Goal: Task Accomplishment & Management: Manage account settings

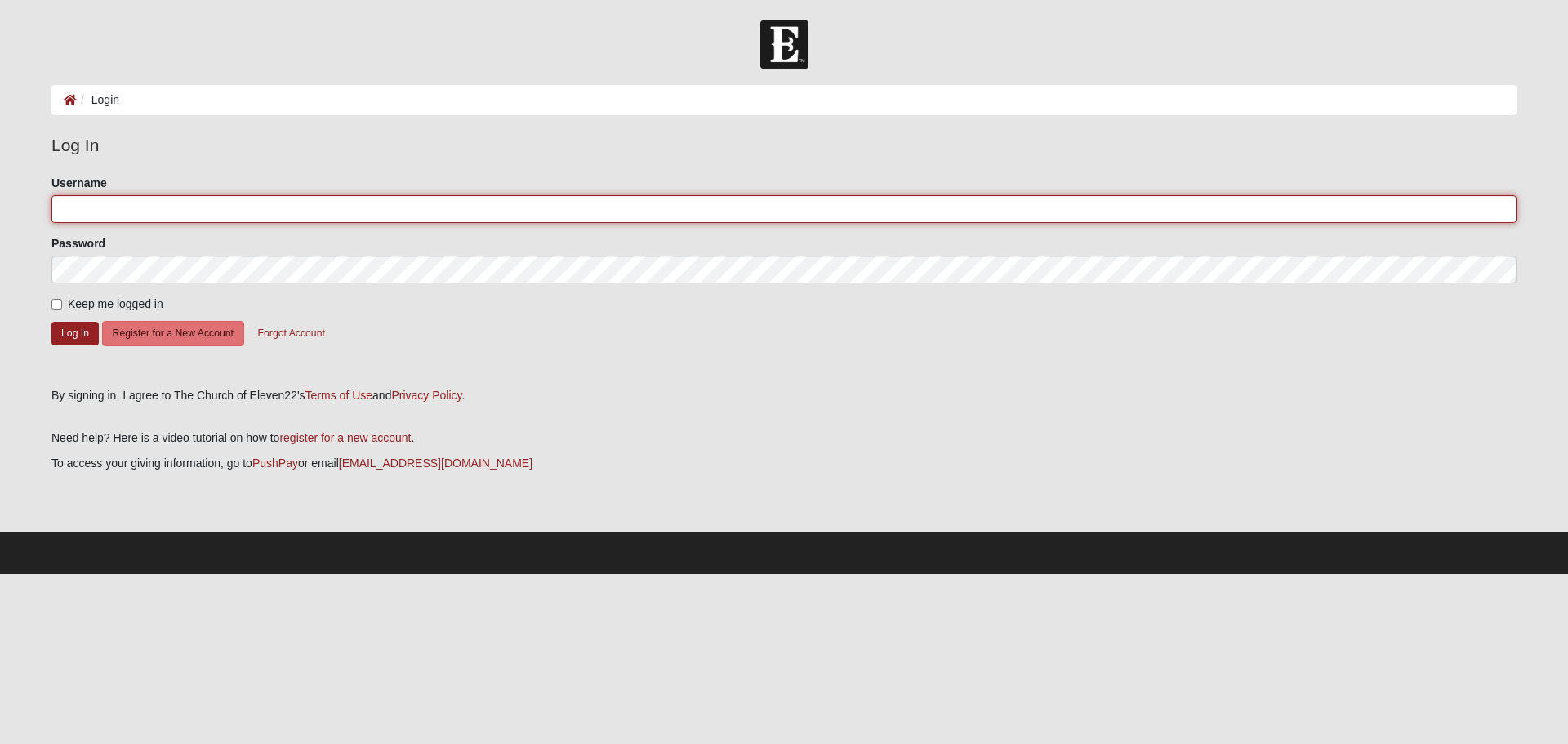
click at [147, 207] on input "Username" at bounding box center [784, 209] width 1465 height 28
type input "2"
type input "RGARNER@HPIMD.COM"
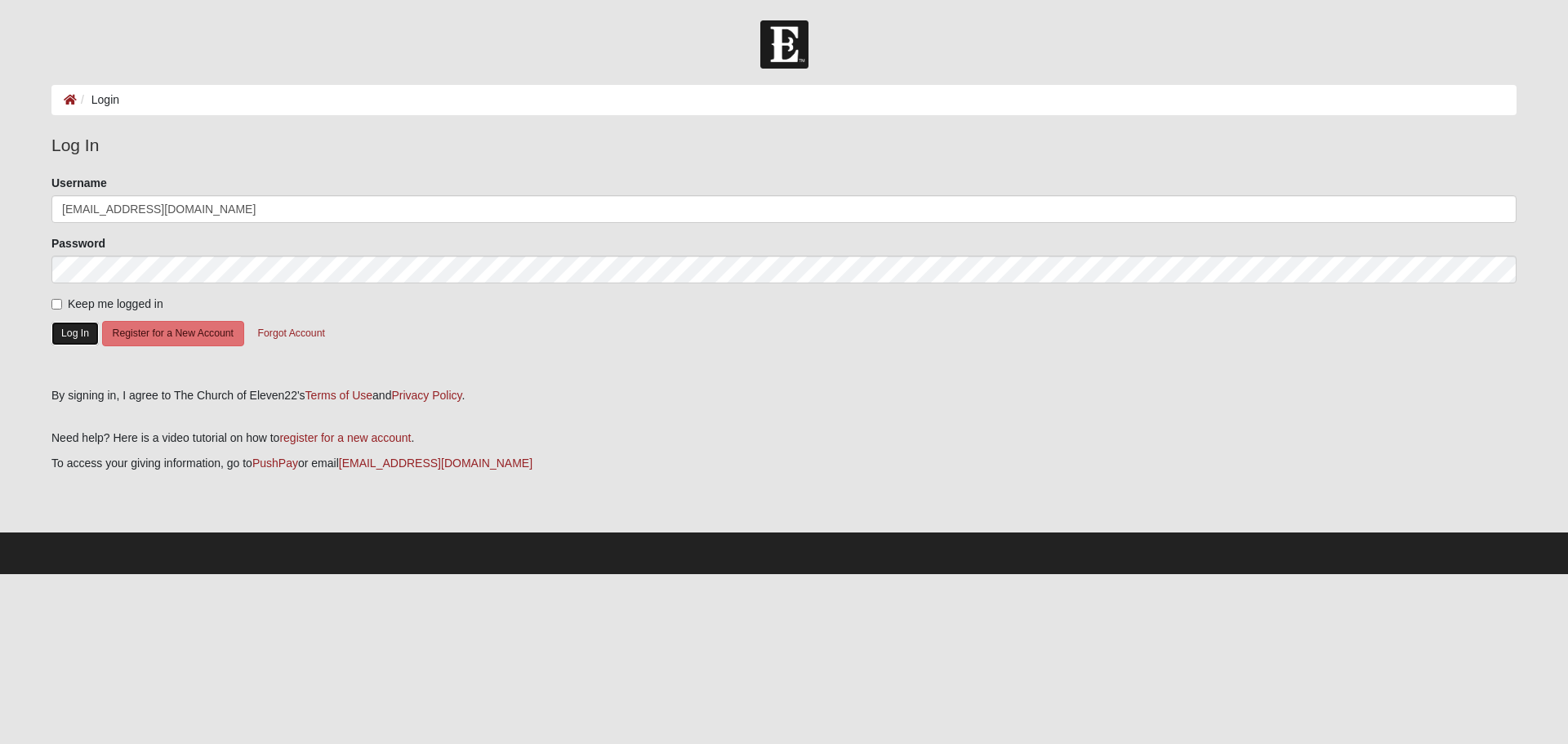
click at [71, 340] on button "Log In" at bounding box center [76, 333] width 48 height 24
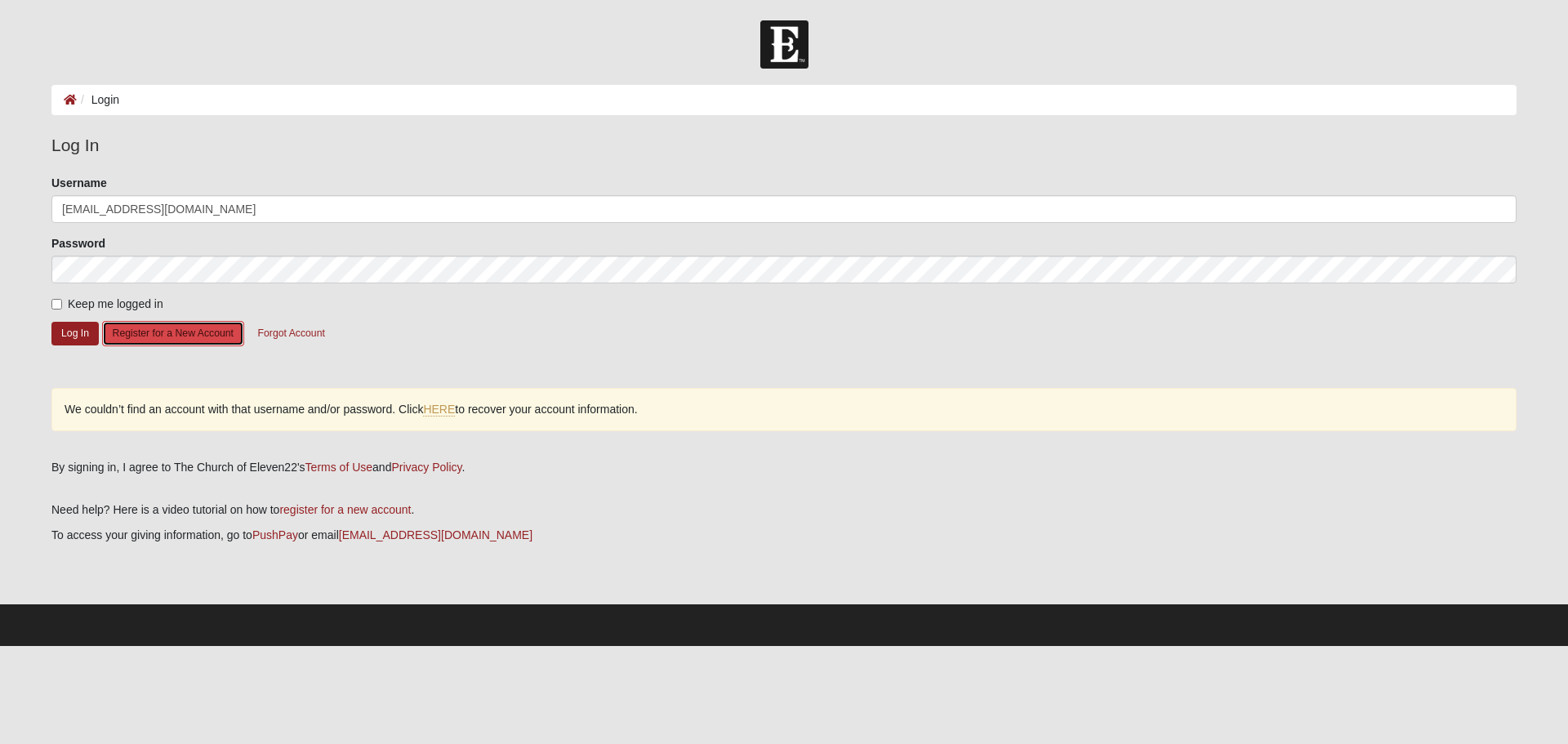
click at [149, 338] on button "Register for a New Account" at bounding box center [173, 333] width 142 height 26
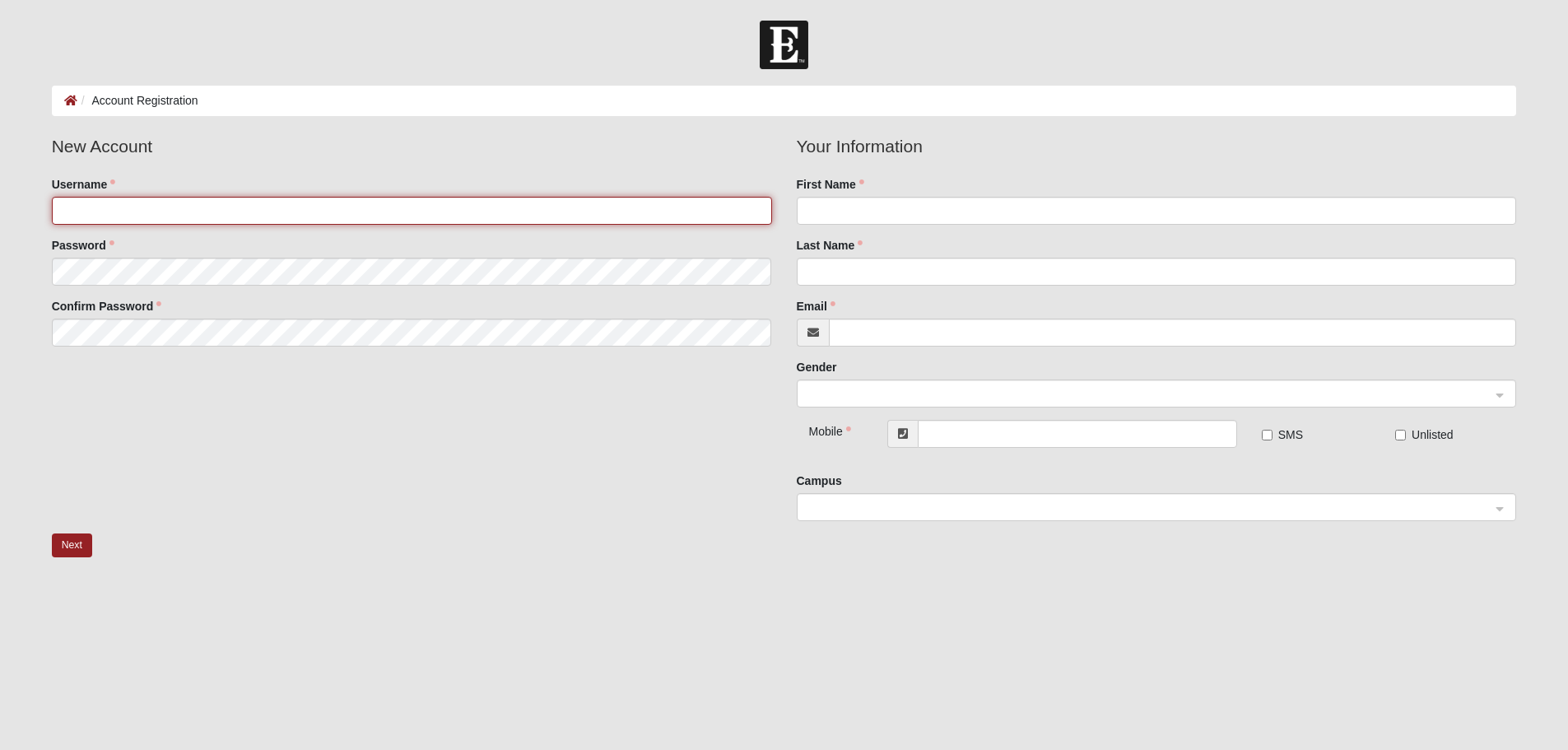
click at [88, 210] on input "Username" at bounding box center [412, 211] width 720 height 28
type input "[EMAIL_ADDRESS][DOMAIN_NAME]"
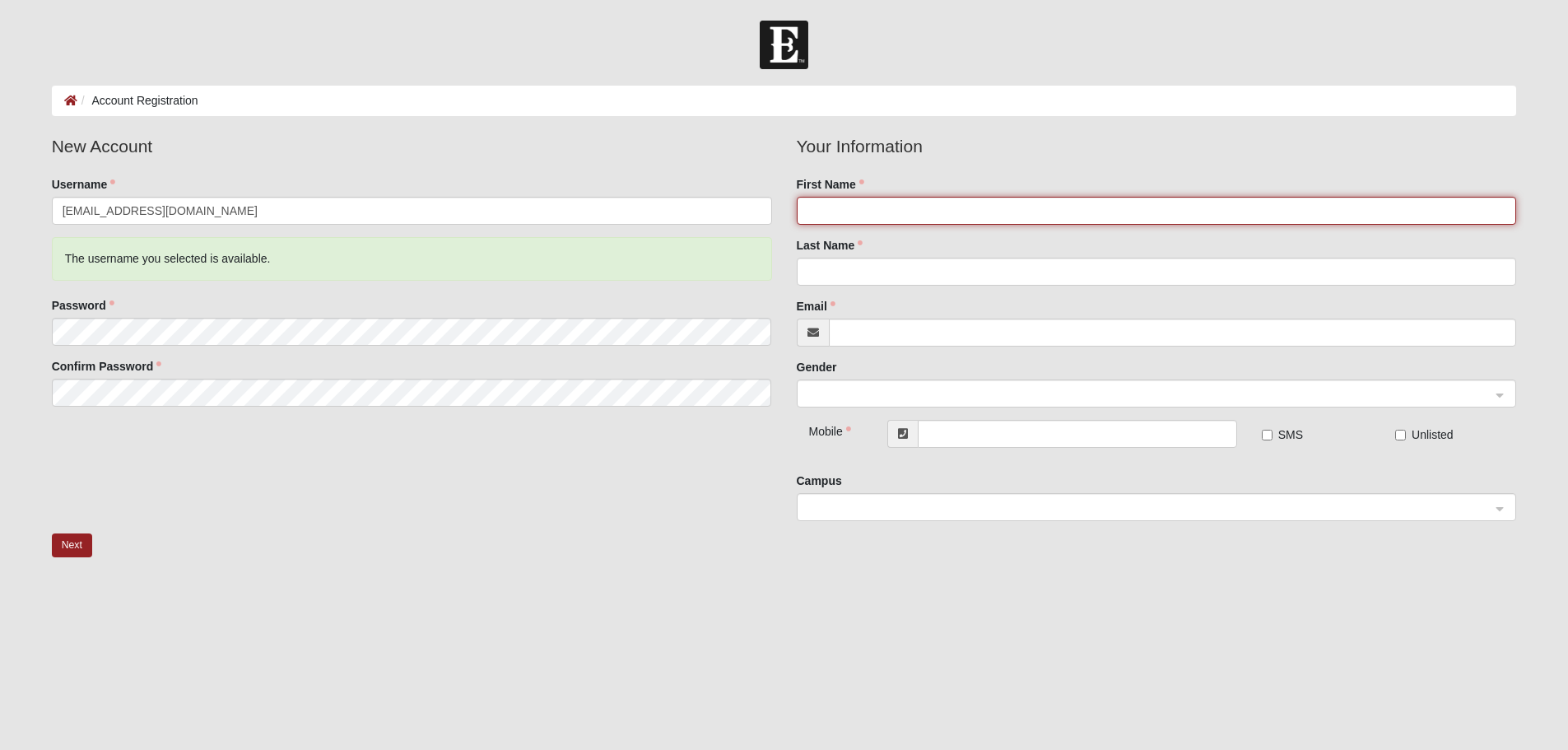
click at [845, 210] on input "First Name" at bounding box center [1157, 211] width 720 height 28
type input "RONNIE"
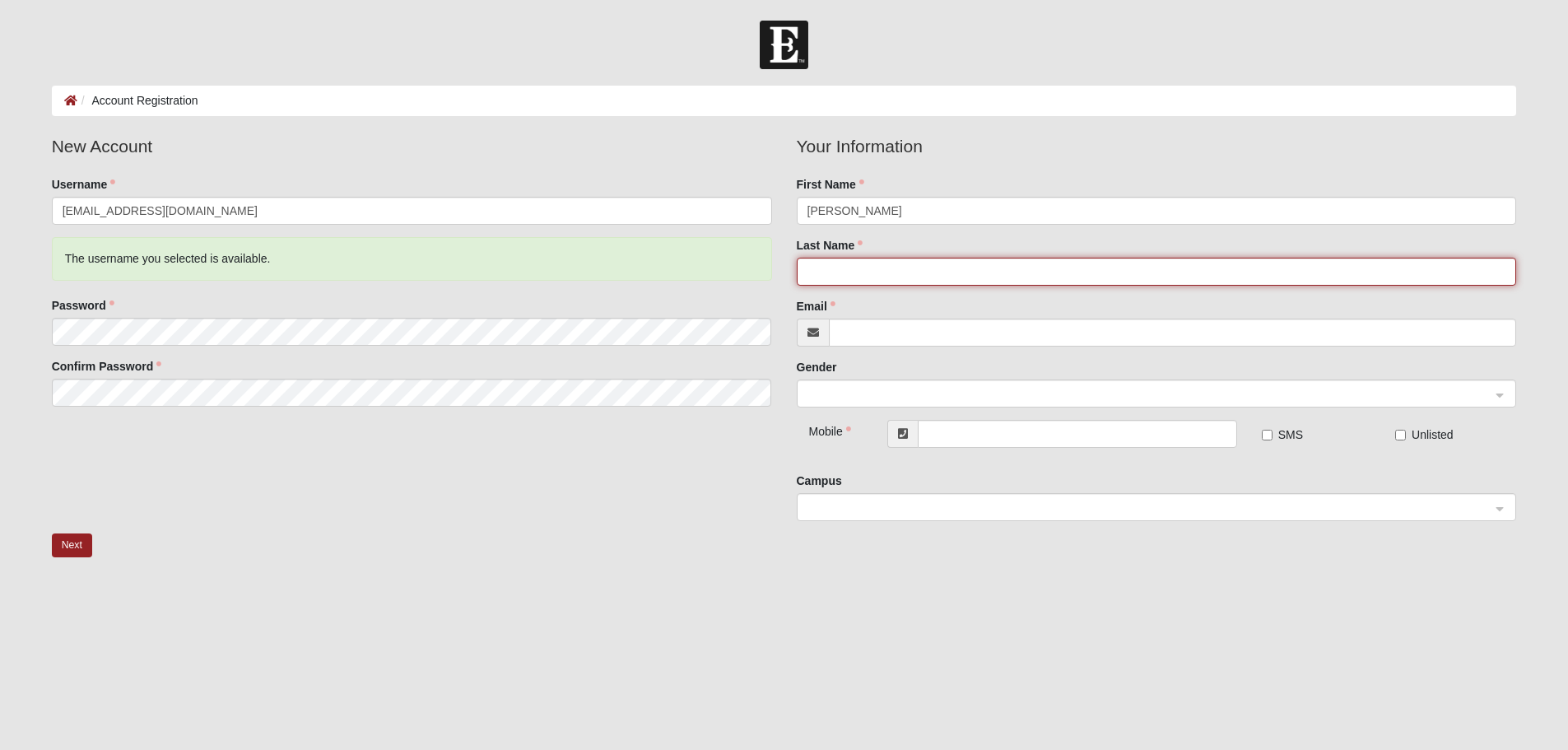
type input "GARNER"
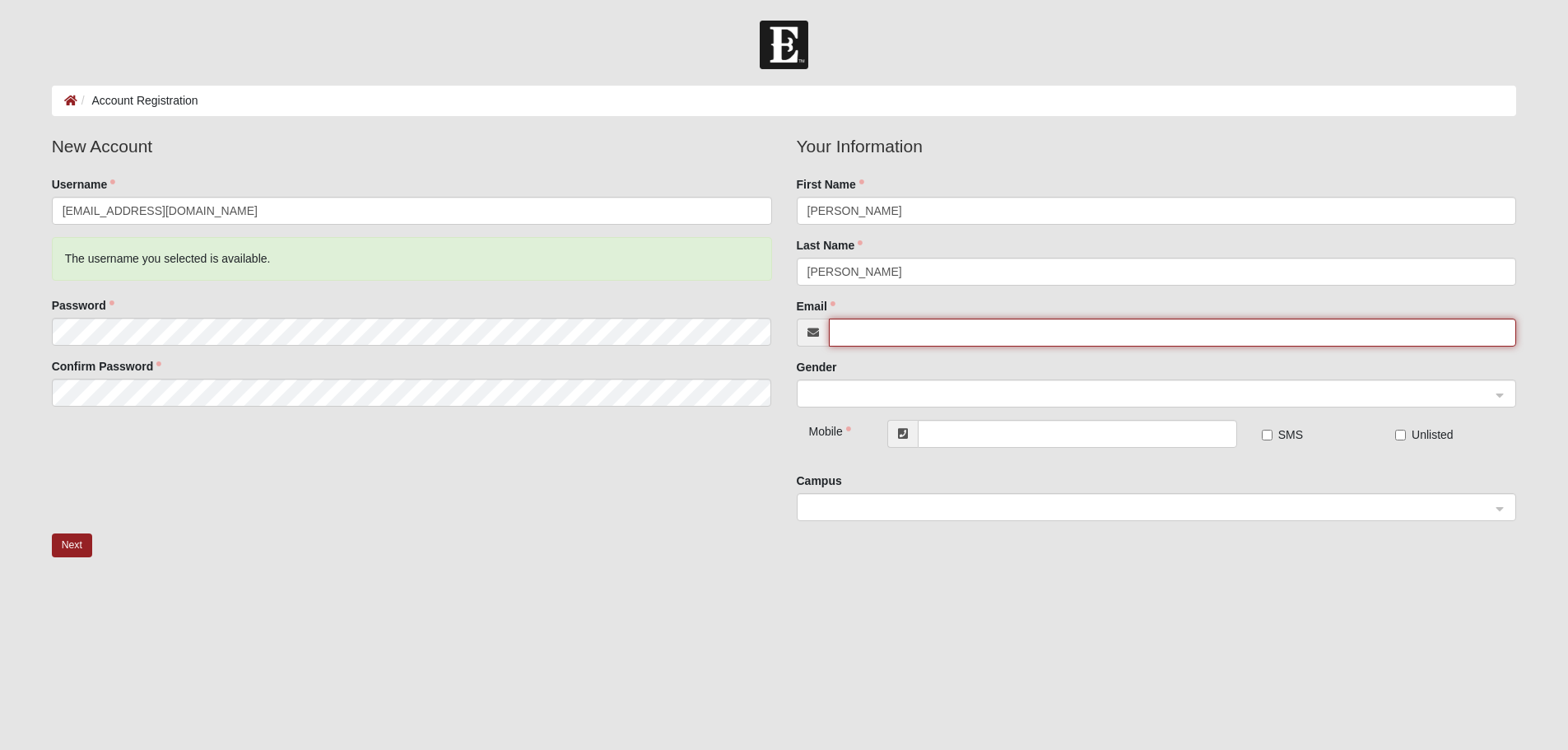
type input "[EMAIL_ADDRESS][DOMAIN_NAME]"
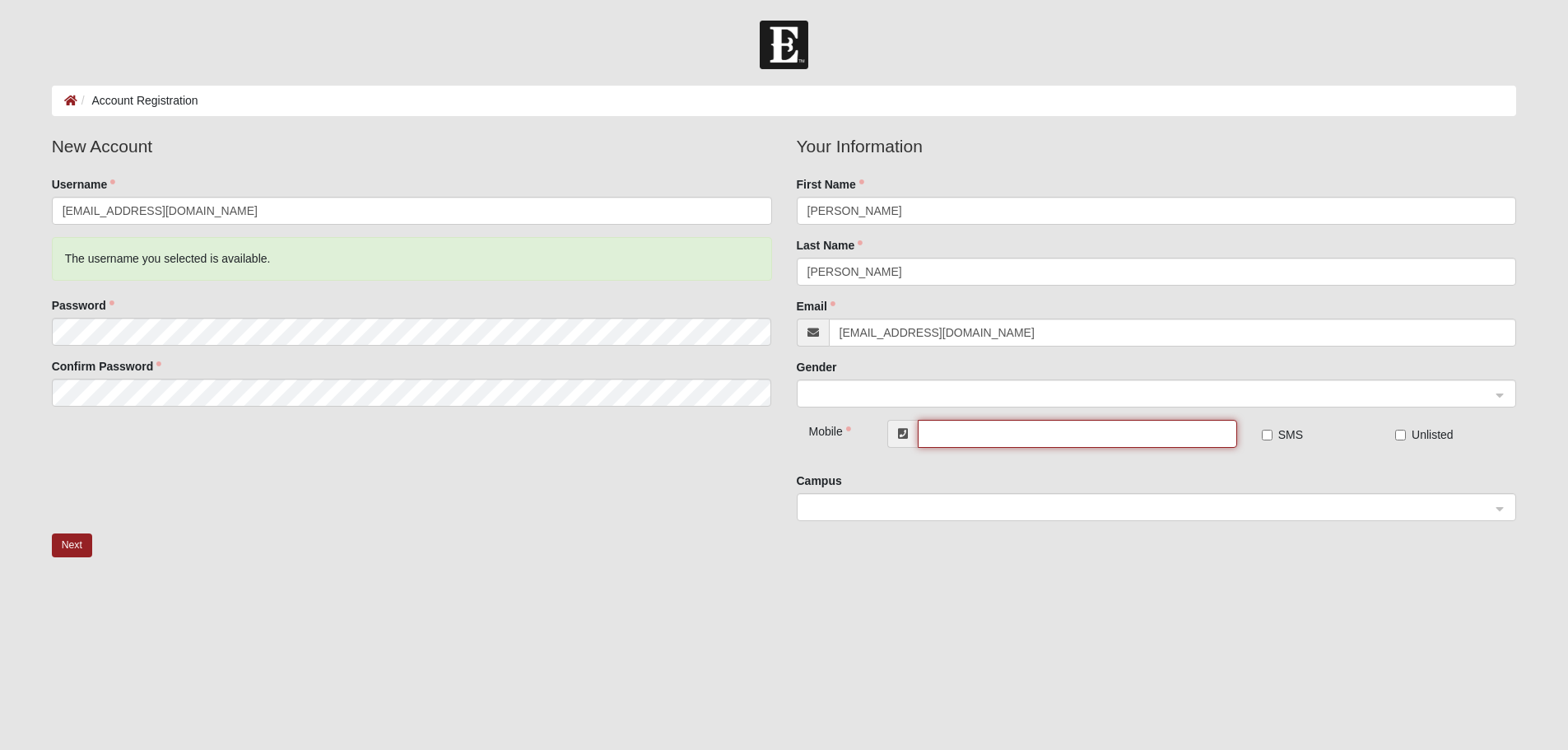
type input "[PHONE_NUMBER]"
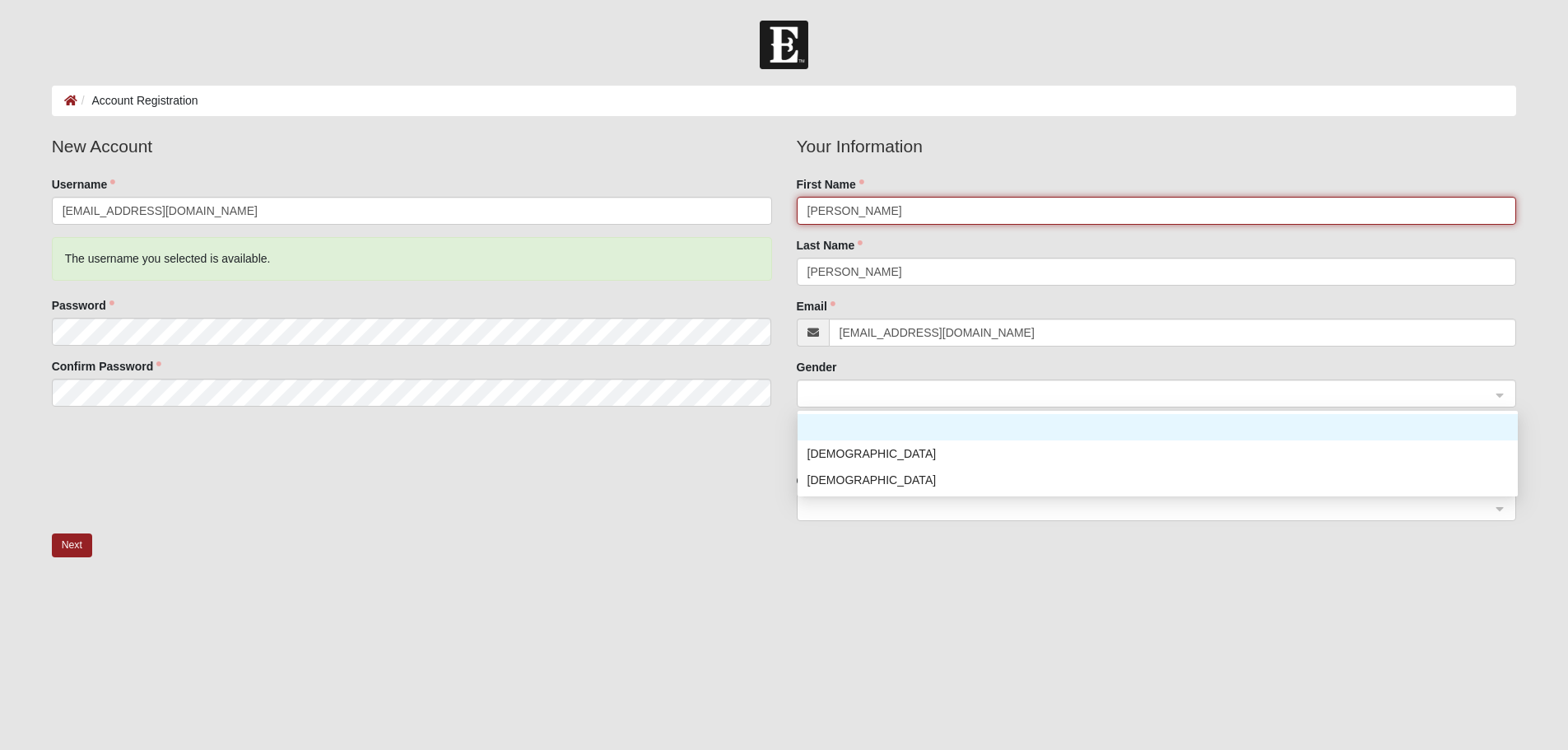
click at [816, 385] on span at bounding box center [1149, 394] width 684 height 18
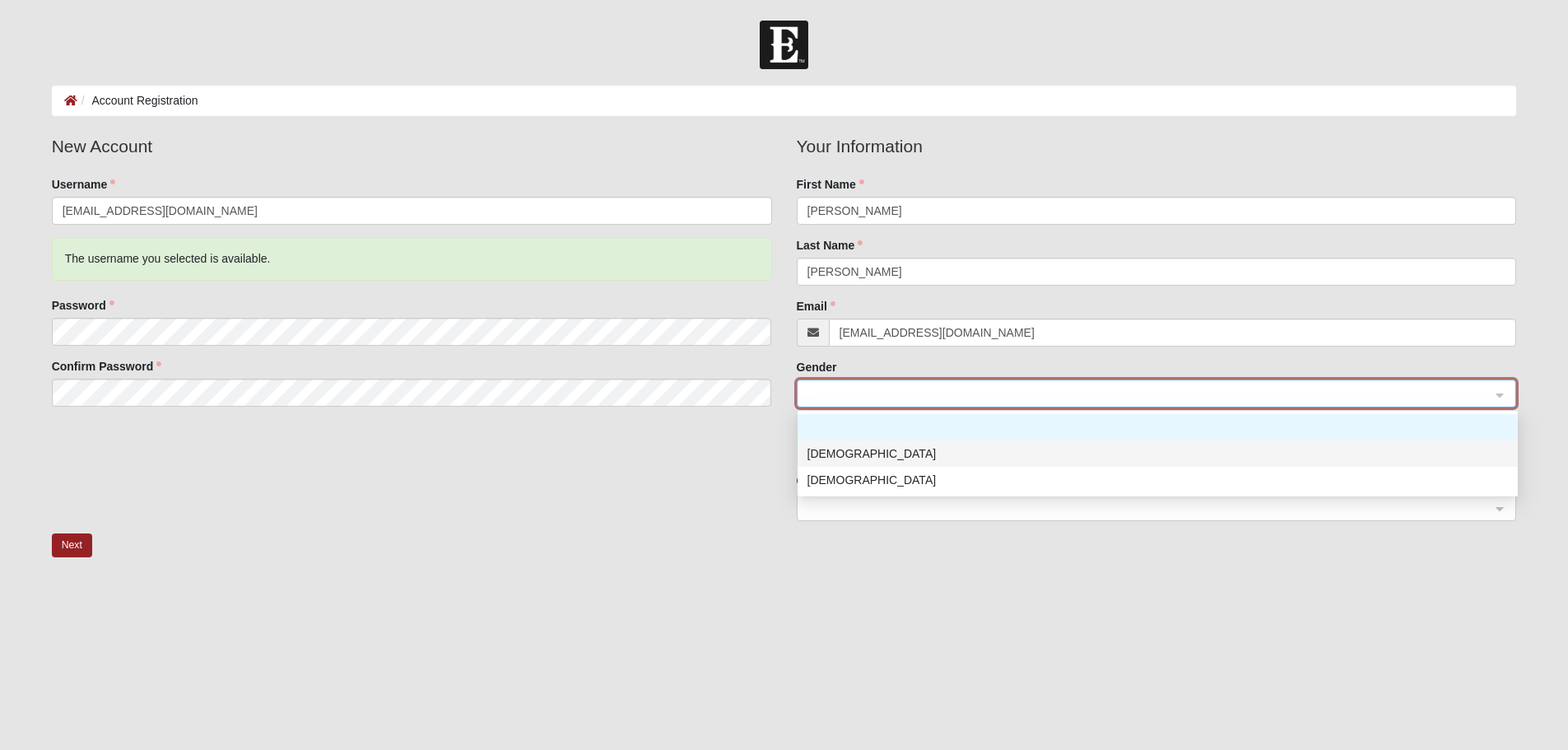
click at [825, 454] on div "[DEMOGRAPHIC_DATA]" at bounding box center [1157, 454] width 700 height 18
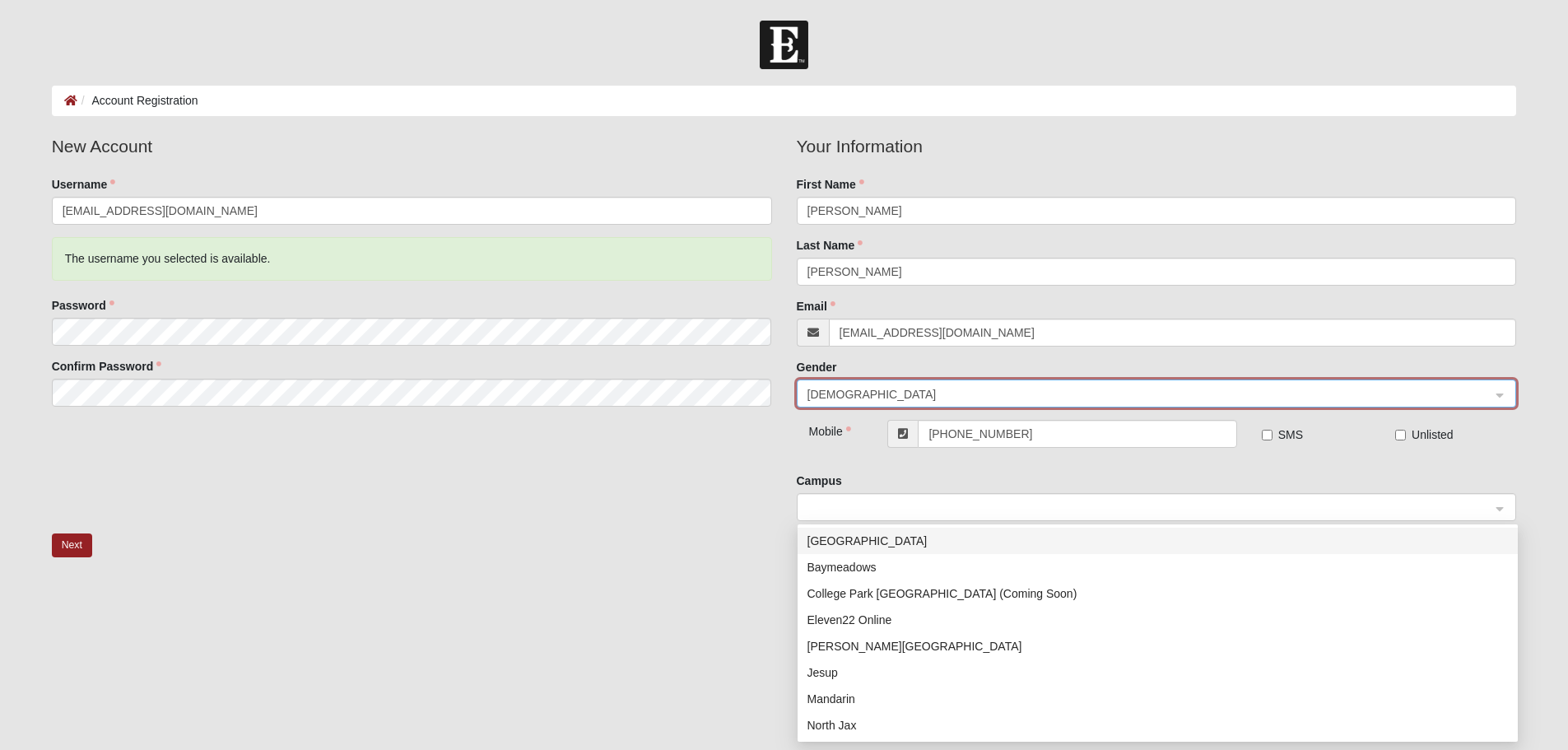
click at [835, 509] on span at bounding box center [1149, 508] width 684 height 18
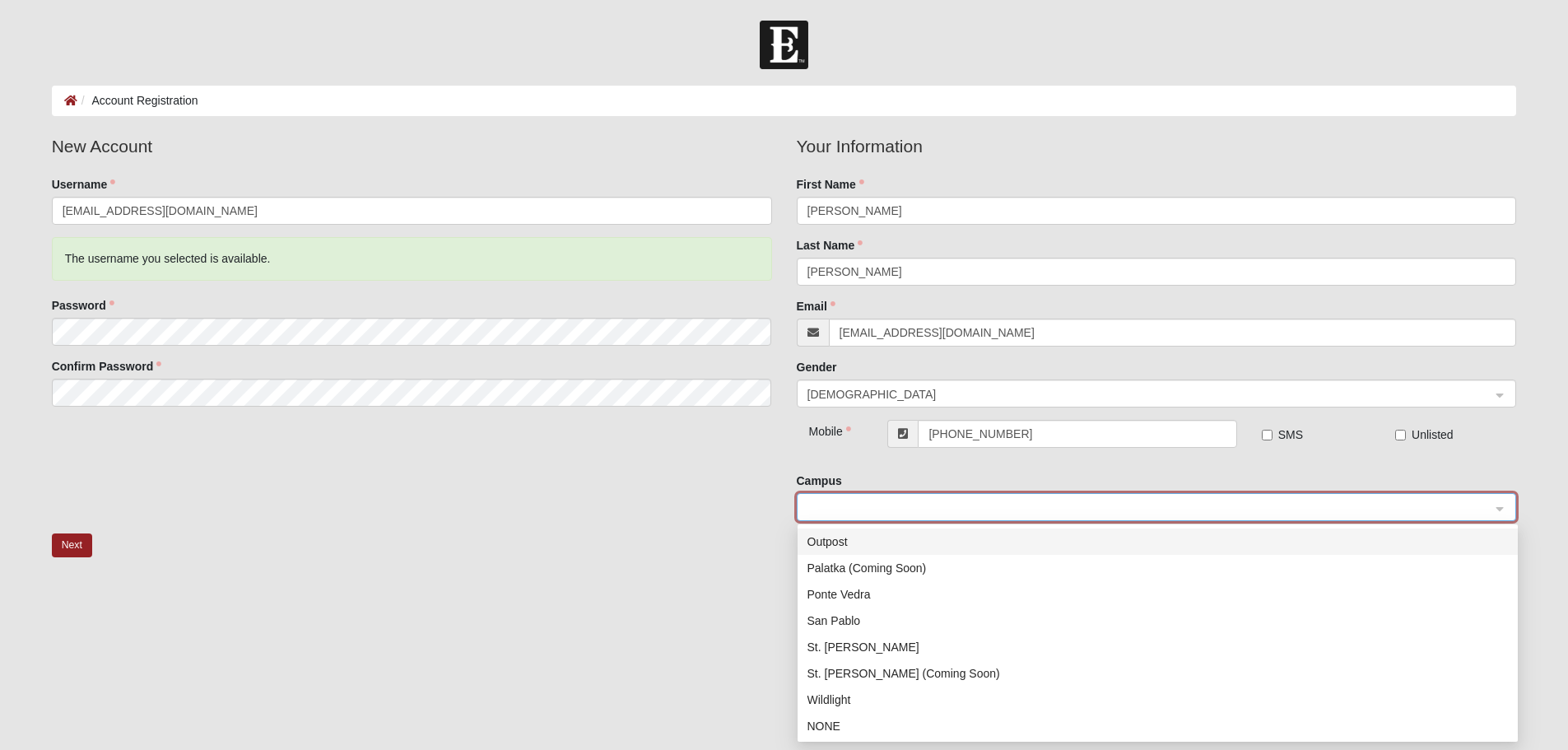
scroll to position [237, 0]
click at [842, 623] on div "San Pablo" at bounding box center [1157, 620] width 700 height 18
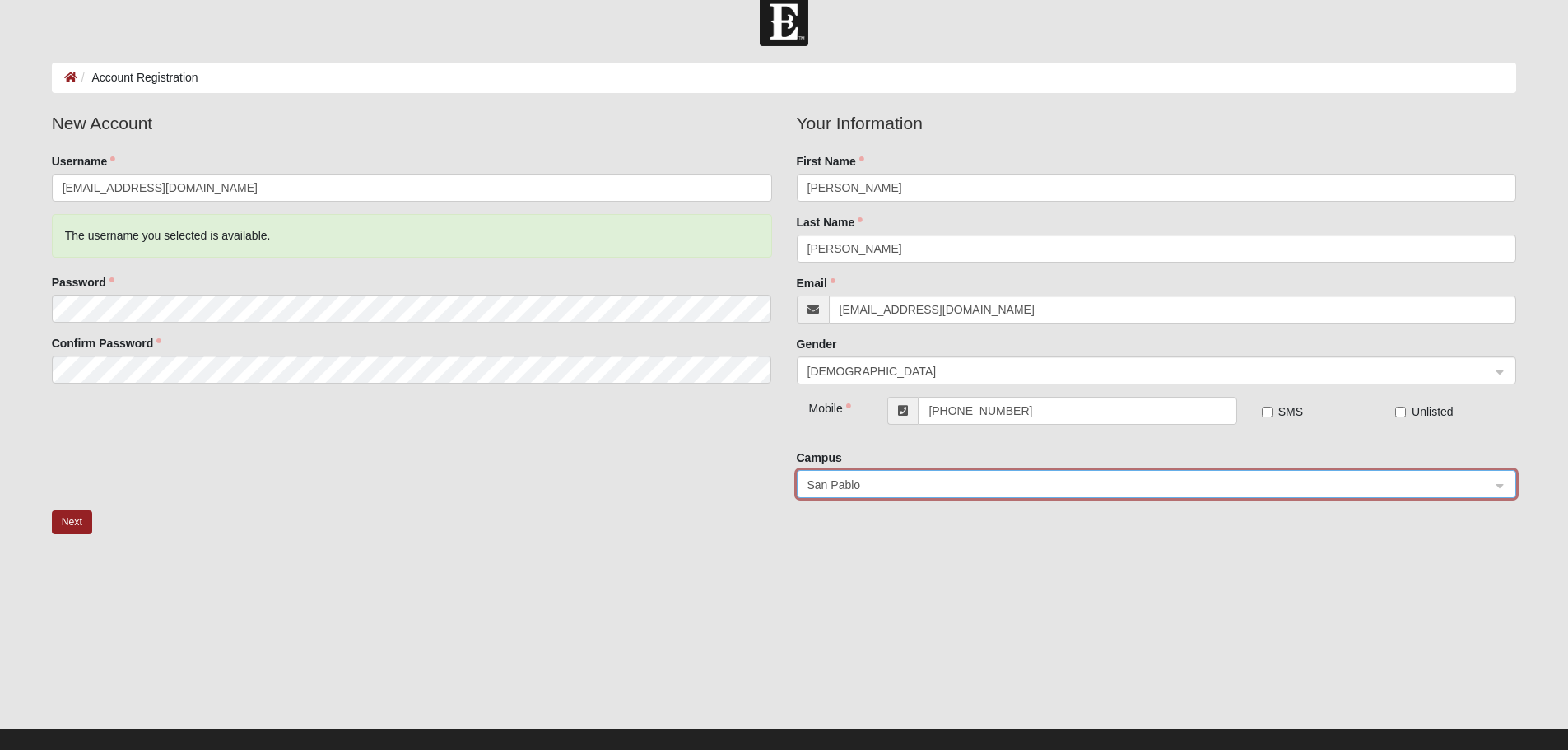
scroll to position [45, 0]
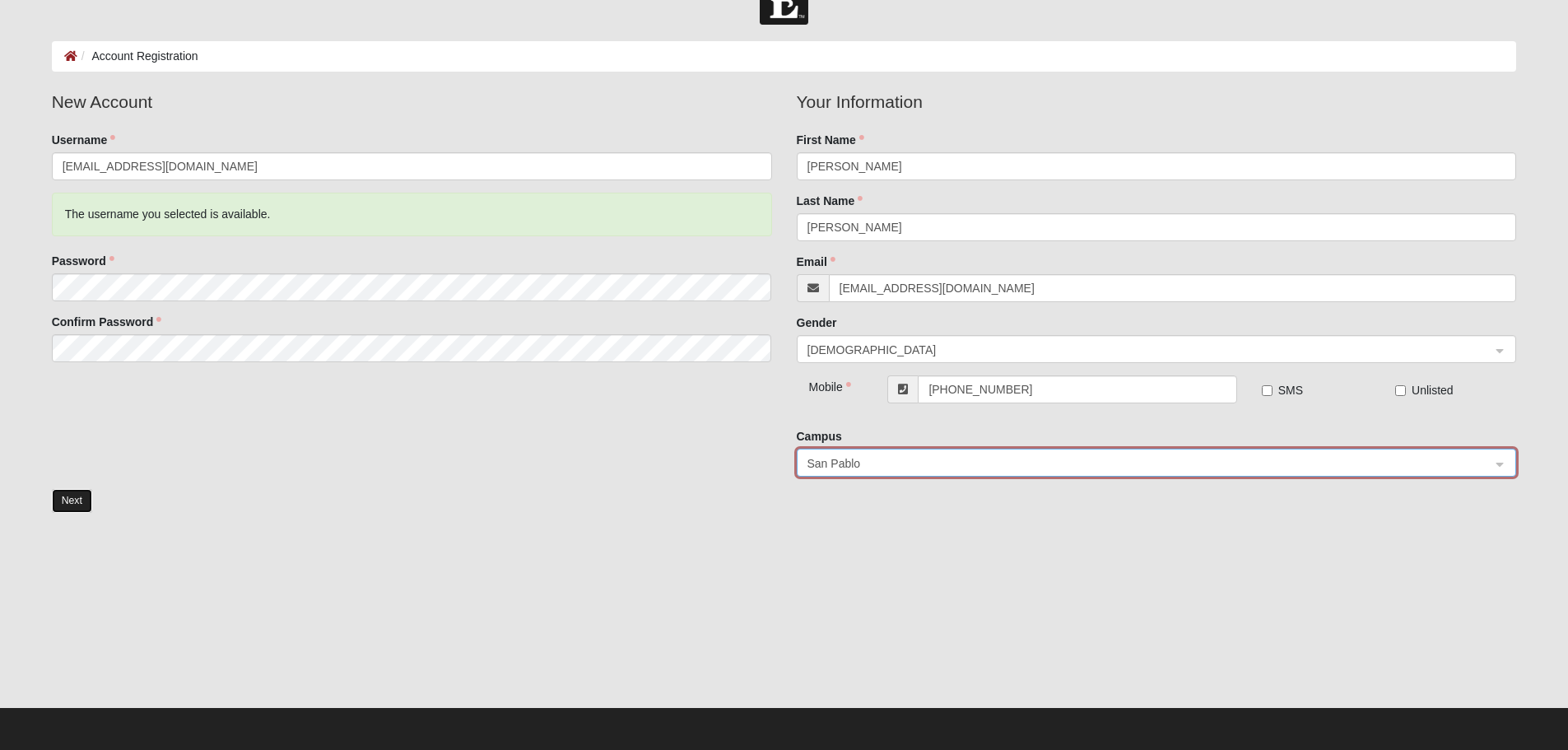
click at [74, 499] on button "Next" at bounding box center [72, 500] width 41 height 24
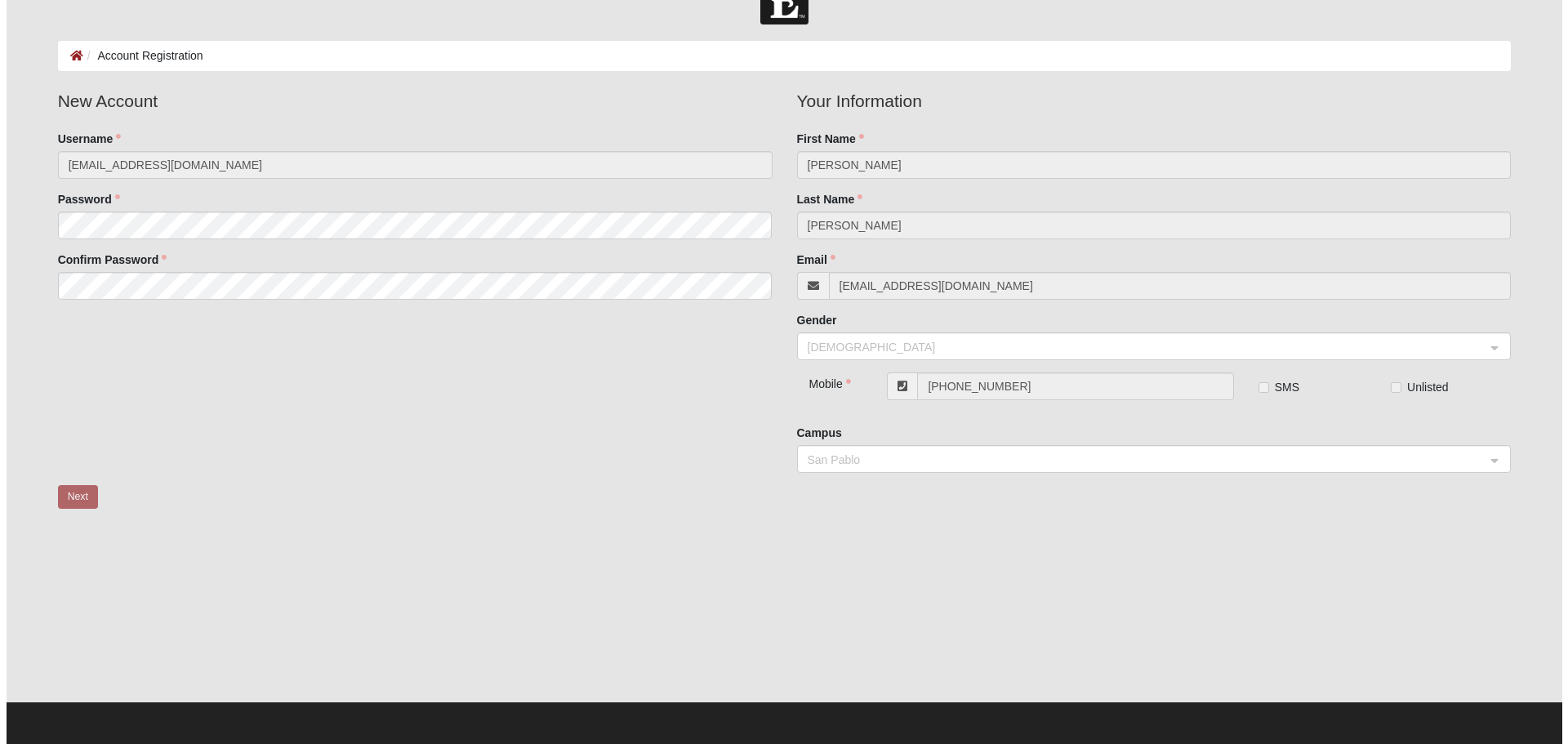
scroll to position [0, 0]
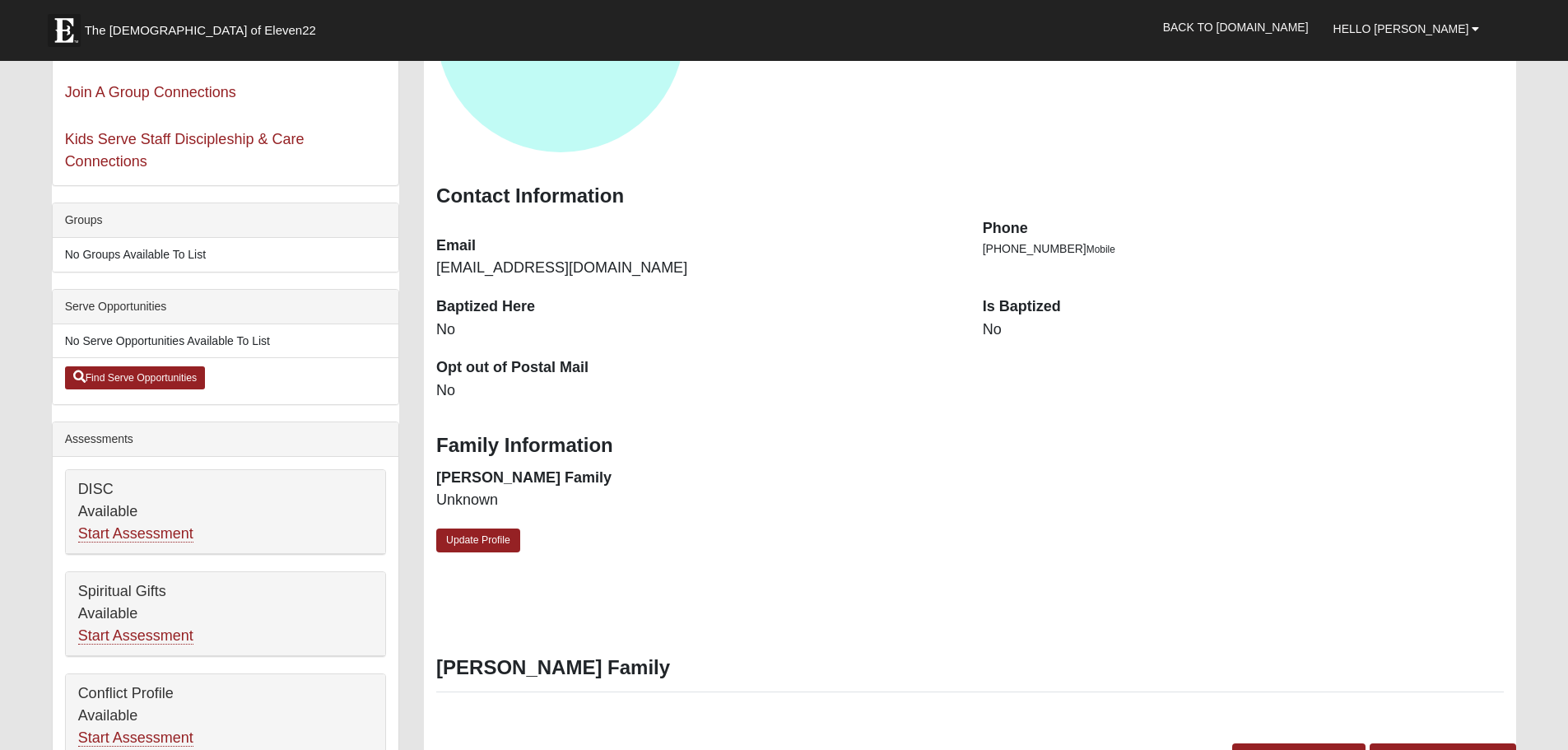
scroll to position [164, 0]
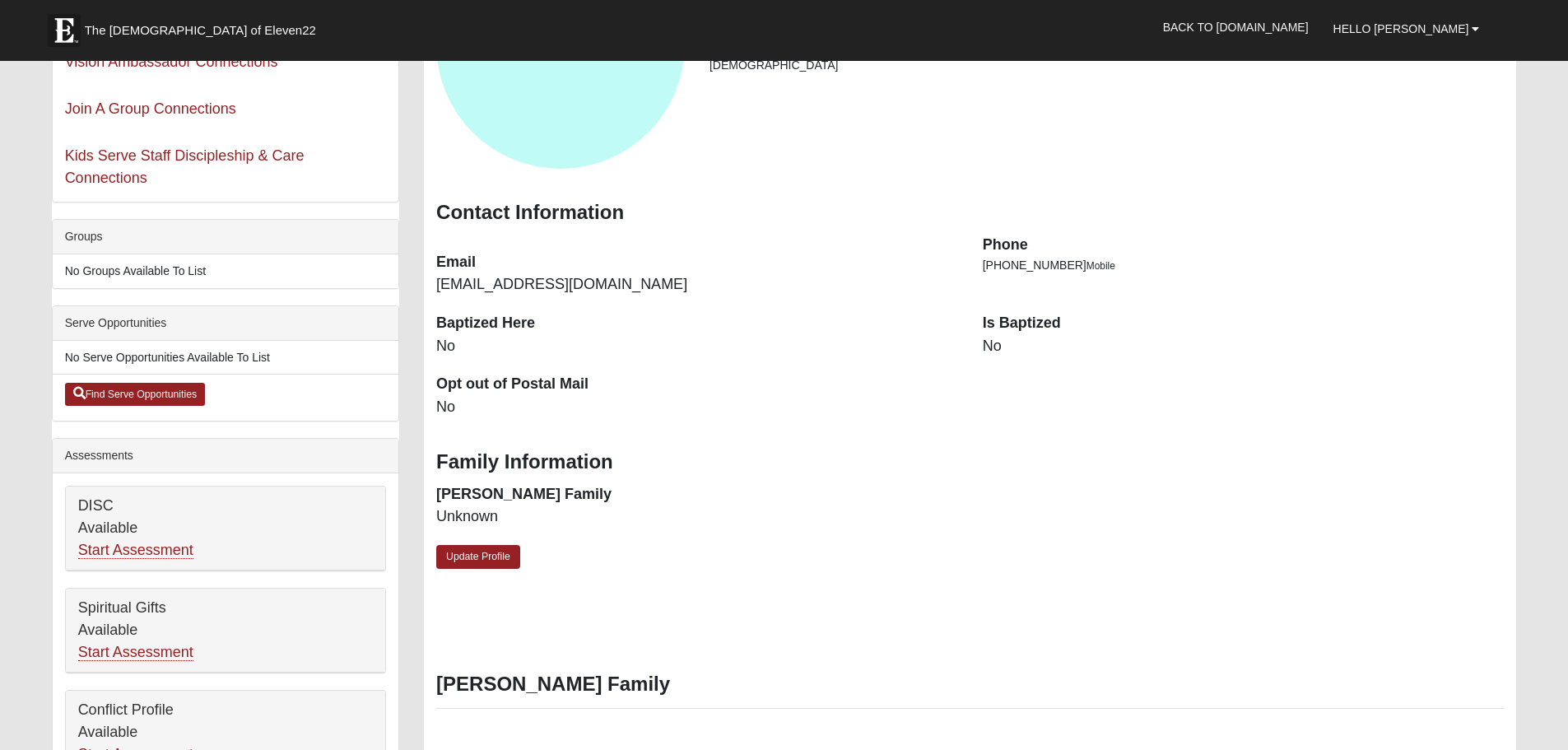
click at [989, 345] on dd "No" at bounding box center [1244, 347] width 522 height 22
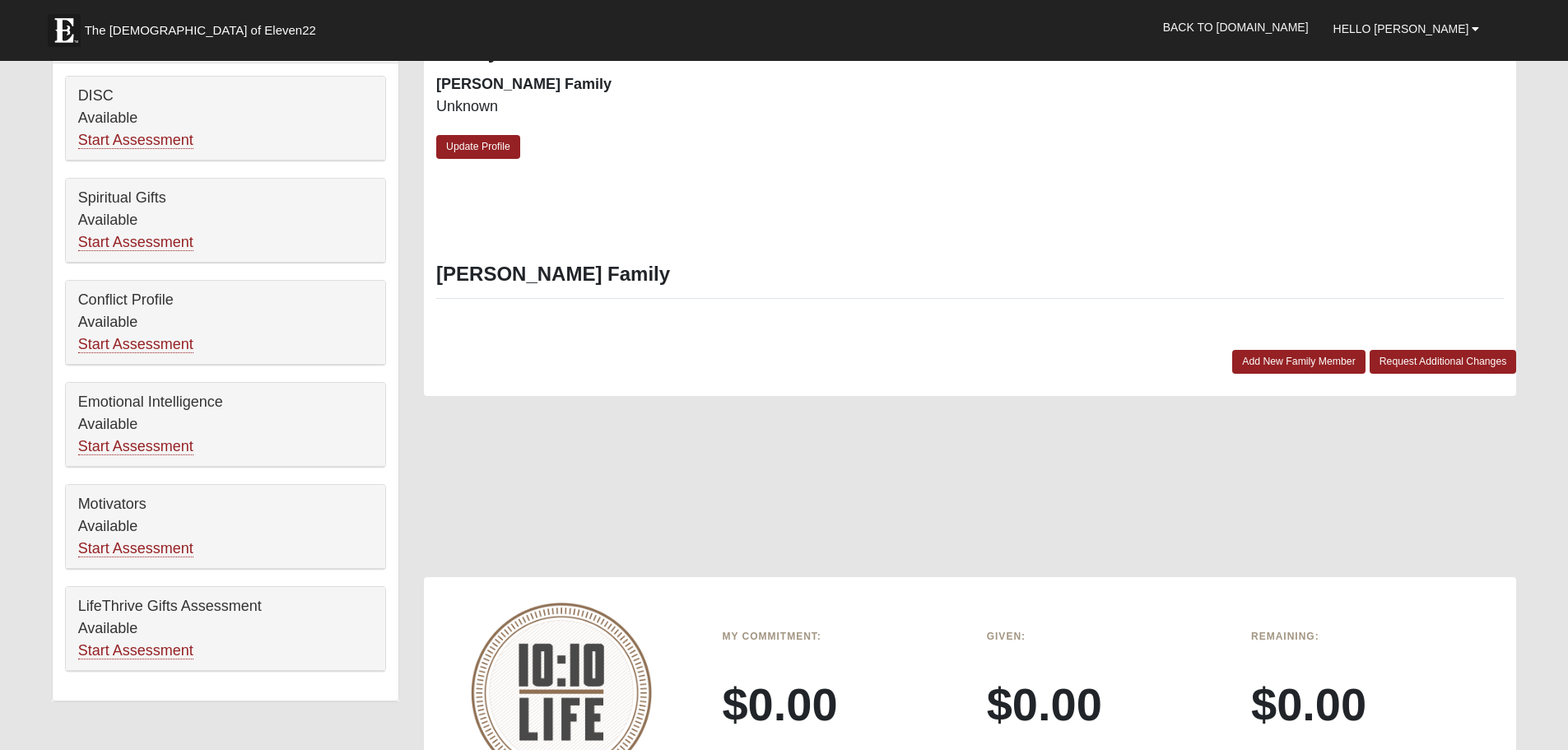
scroll to position [494, 0]
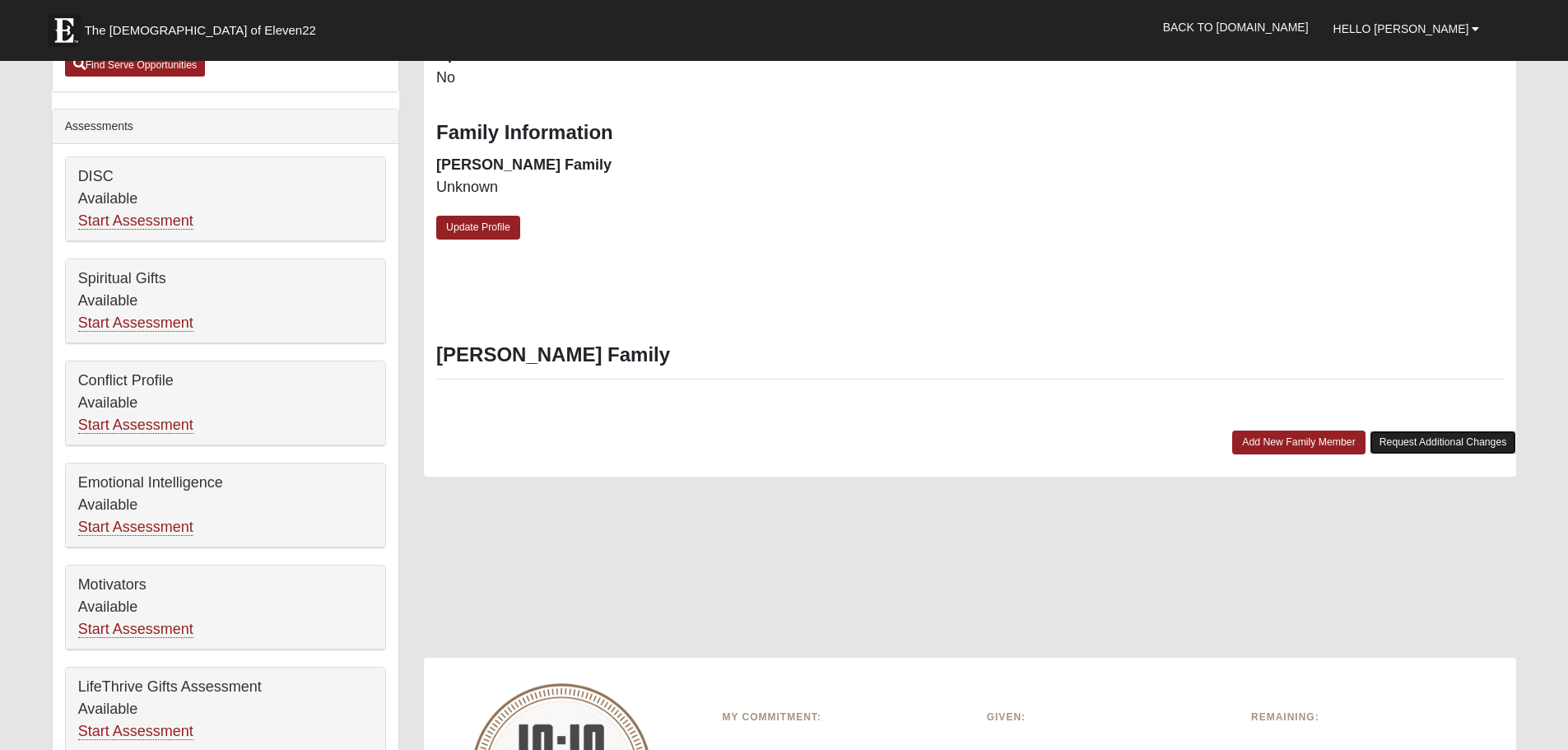
click at [1473, 443] on link "Request Additional Changes" at bounding box center [1444, 442] width 148 height 24
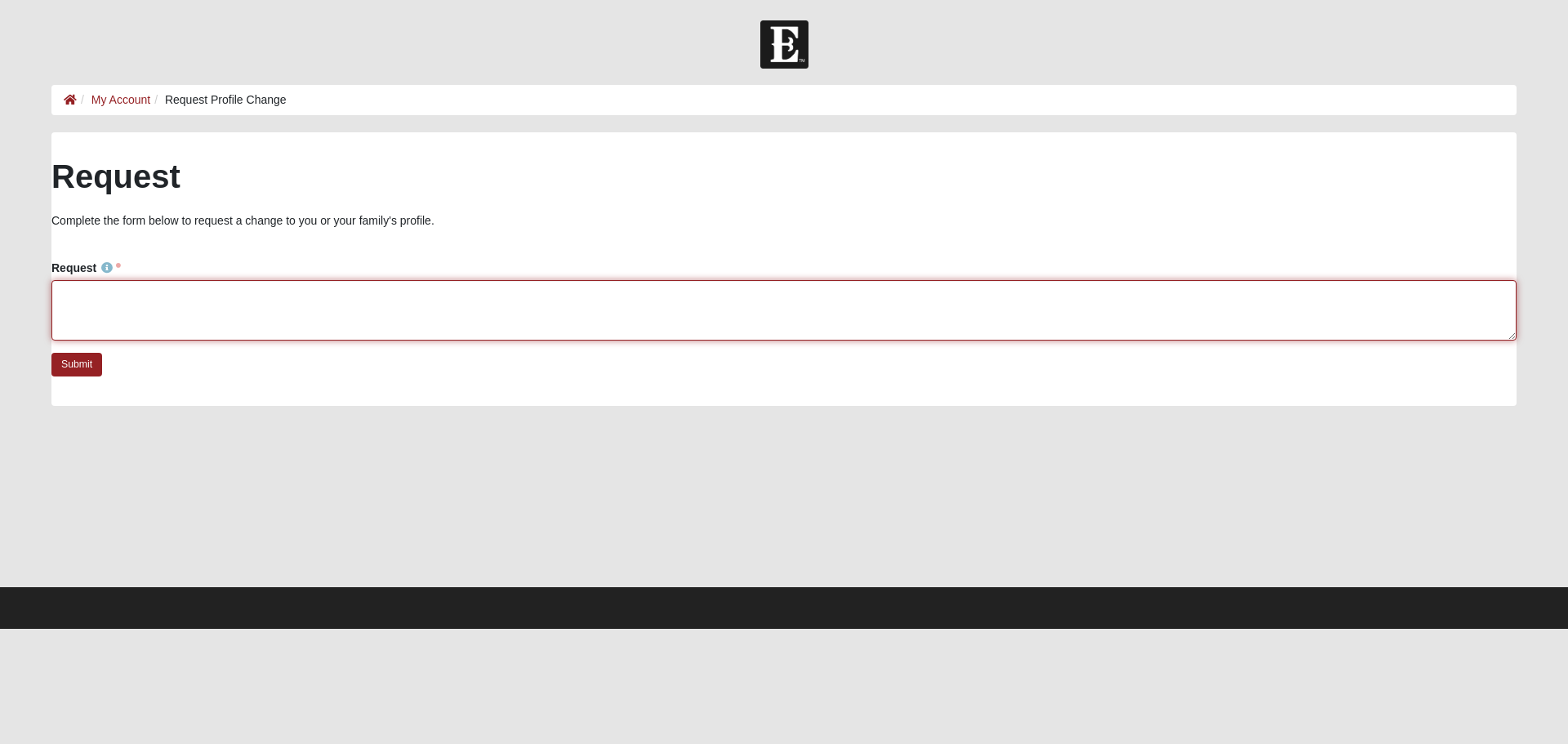
click at [74, 291] on textarea "Request" at bounding box center [784, 309] width 1465 height 60
type textarea "I"
click at [716, 294] on textarea "Yes Good morning I just open up a account, and I was reading it and it will not…" at bounding box center [784, 309] width 1465 height 60
click at [742, 294] on textarea "Yes Good morning I just open up a account, and I was reading it and it will not…" at bounding box center [784, 309] width 1465 height 60
type textarea "Yes Good morning I just open up a account, and I was reading it and it will not…"
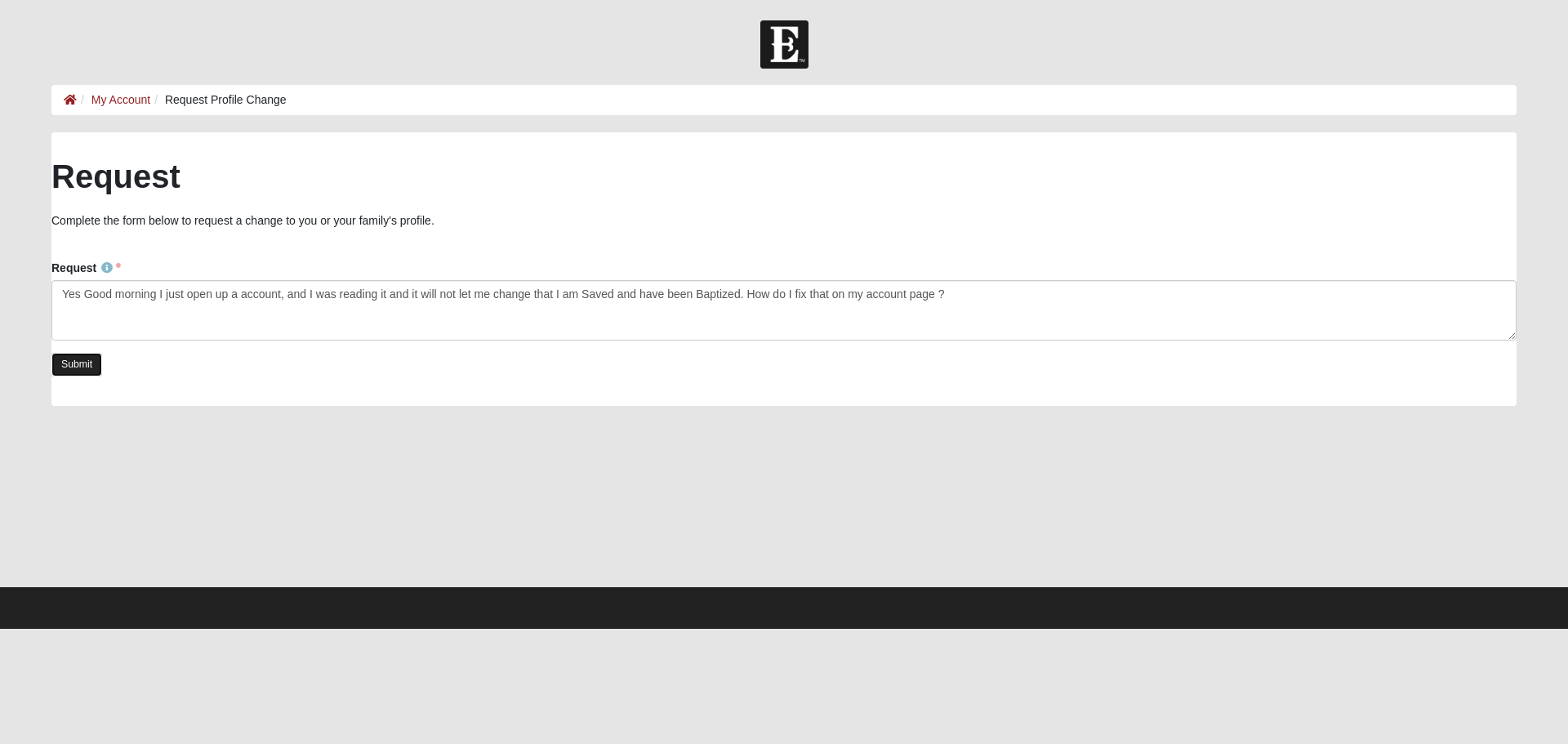
click at [72, 368] on link "Submit" at bounding box center [77, 365] width 51 height 24
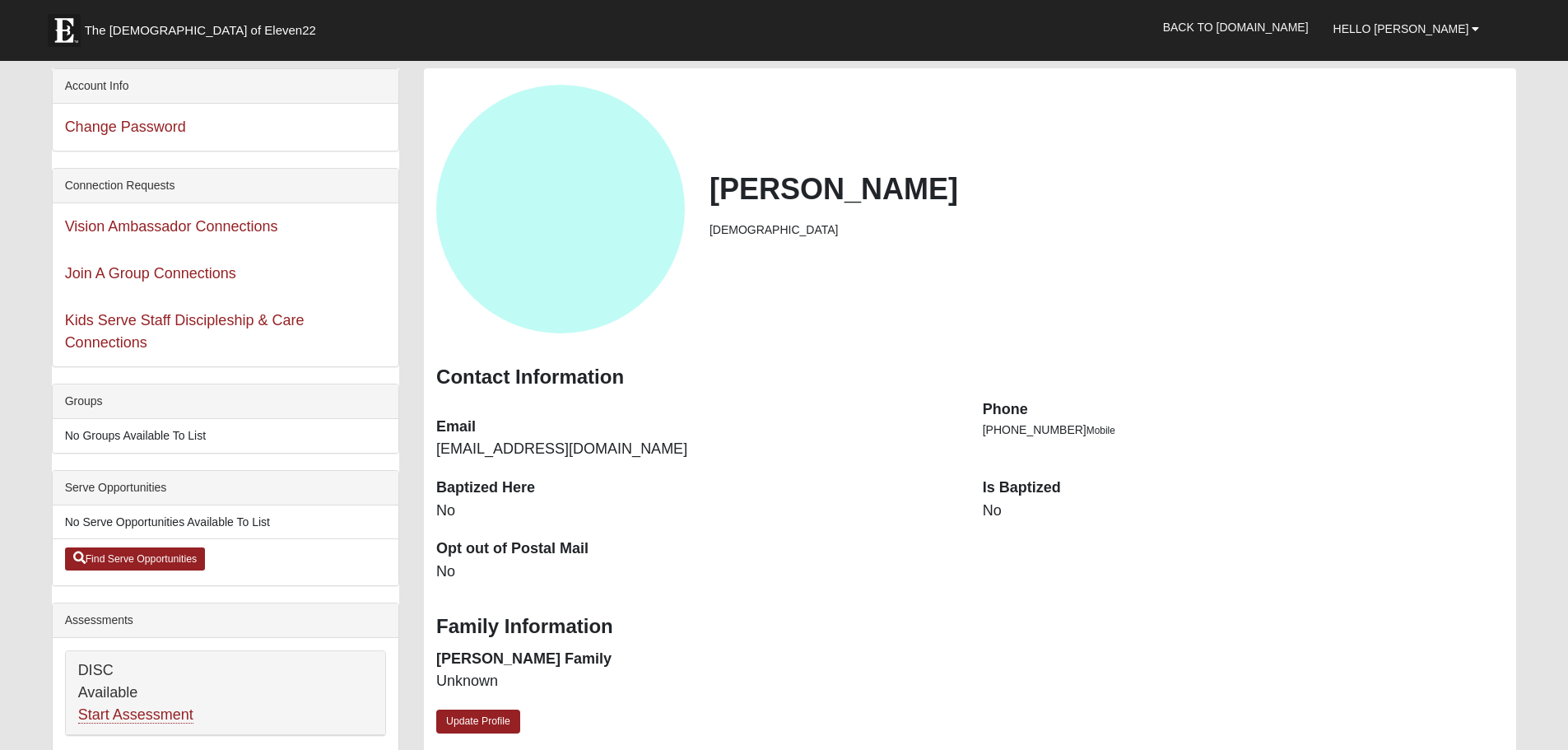
scroll to position [494, 0]
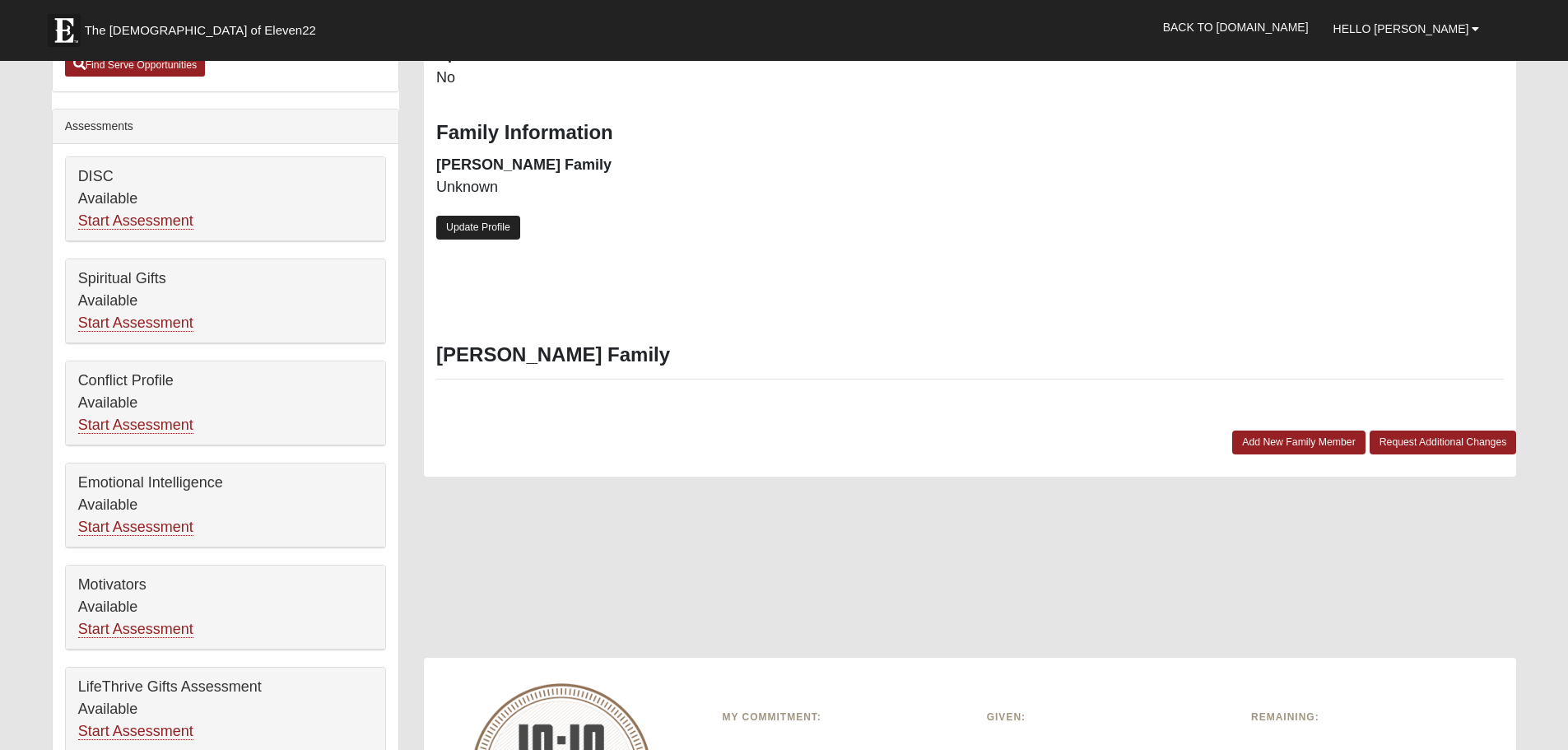
click at [485, 231] on link "Update Profile" at bounding box center [478, 227] width 84 height 24
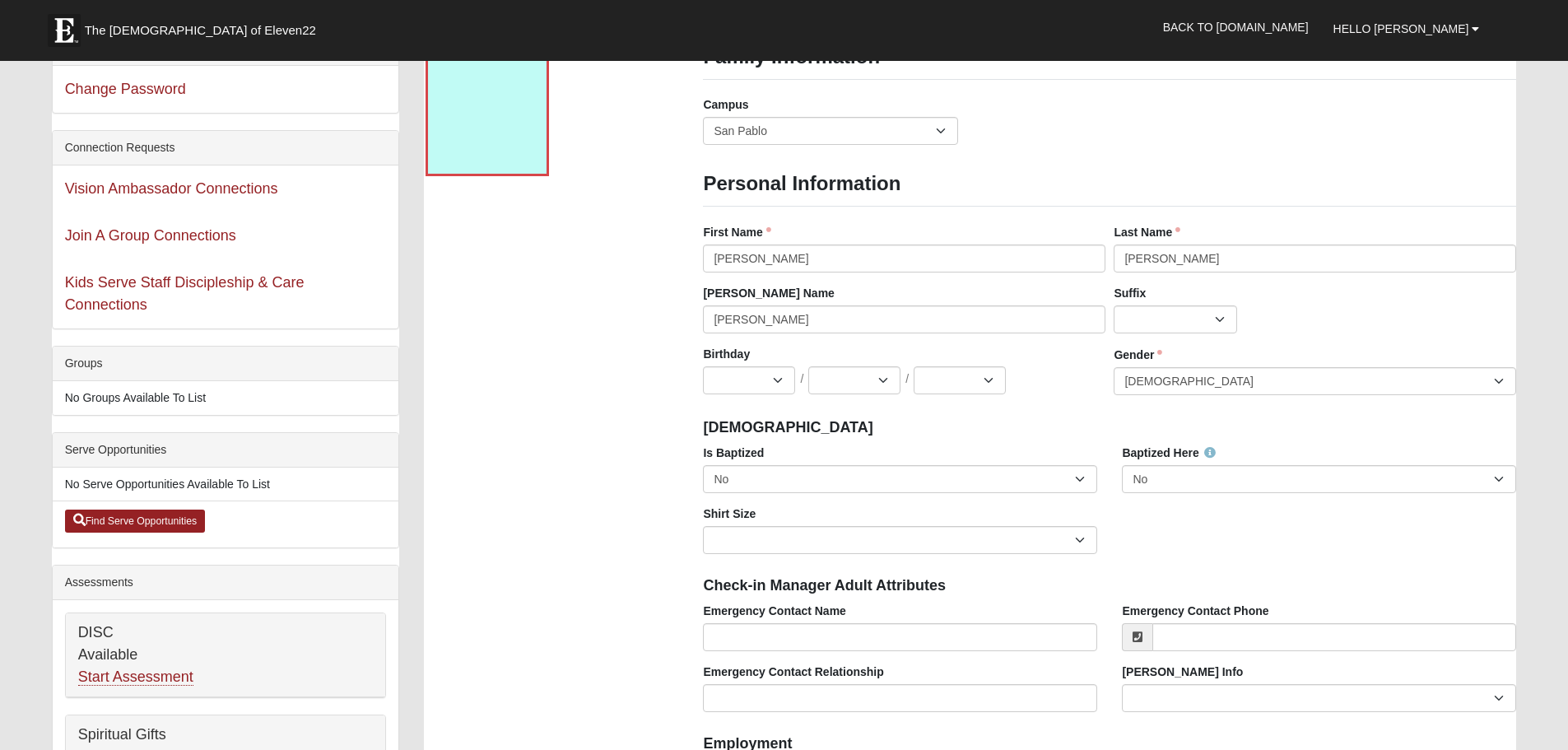
scroll to position [0, 0]
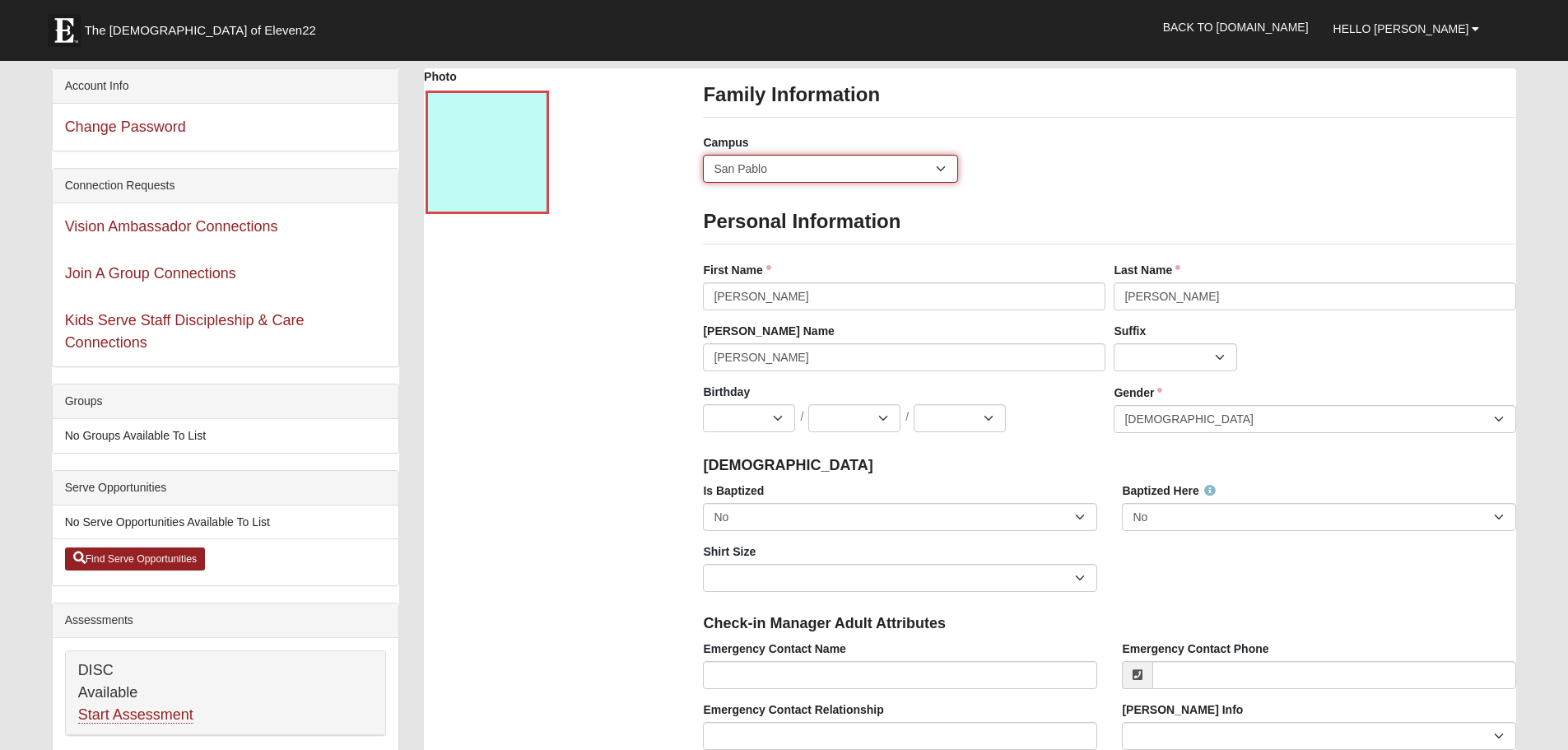
click at [940, 168] on select "Arlington Baymeadows Eleven22 Online Fleming Island Jesup Mandarin North Jax Or…" at bounding box center [830, 169] width 255 height 28
select select "10"
click at [703, 155] on select "Arlington Baymeadows Eleven22 Online Fleming Island Jesup Mandarin North Jax Or…" at bounding box center [830, 169] width 255 height 28
click at [1220, 358] on select "Jr. Sr. Ph.D. II III IV V VI MD" at bounding box center [1176, 358] width 124 height 28
select select "188"
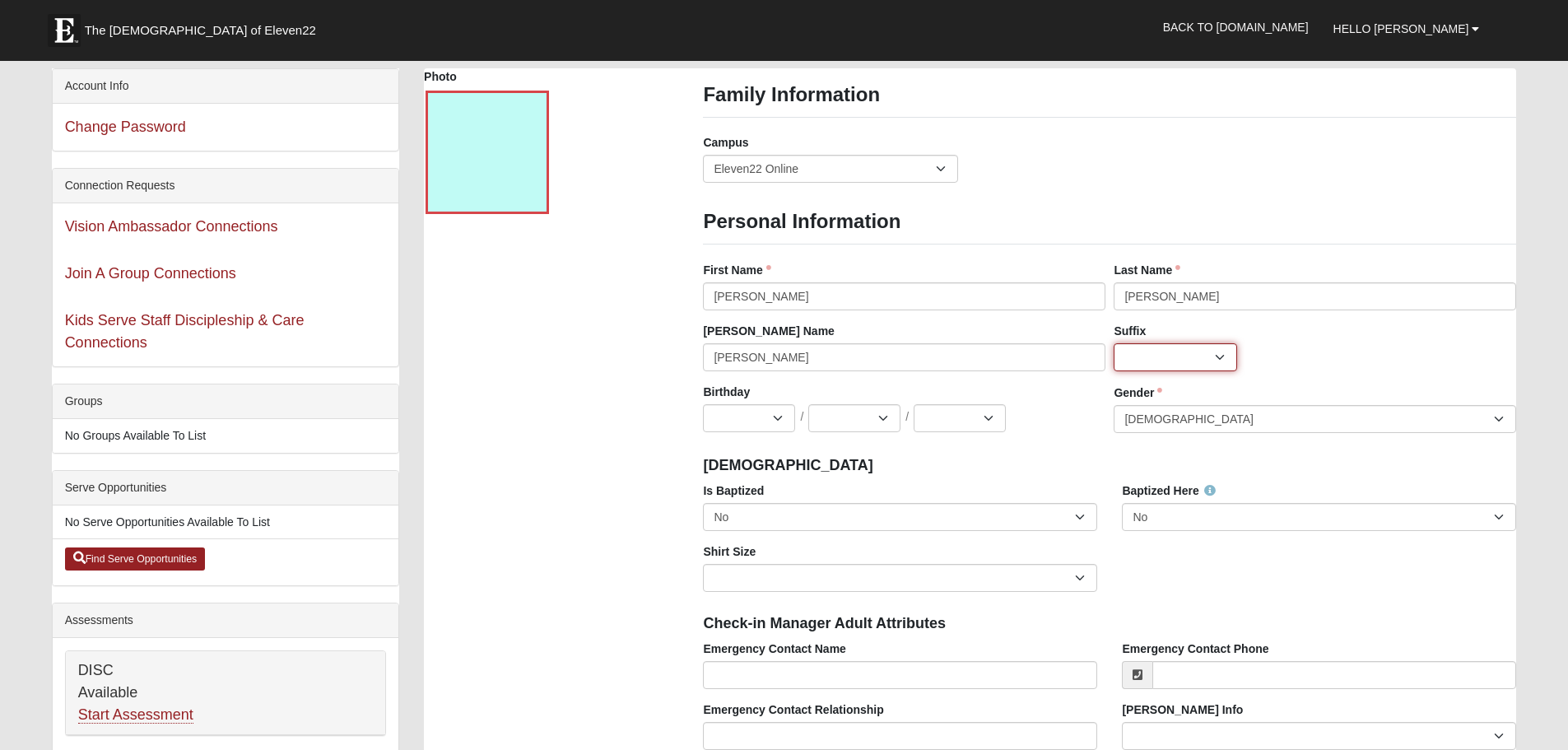
click at [1114, 343] on select "Jr. Sr. Ph.D. II III IV V VI MD" at bounding box center [1176, 358] width 124 height 28
click at [779, 420] on select "Jan Feb Mar Apr May Jun Jul Aug Sep Oct Nov Dec" at bounding box center [748, 418] width 92 height 28
select select "6"
click at [703, 404] on select "Jan Feb Mar Apr May Jun Jul Aug Sep Oct Nov Dec" at bounding box center [748, 418] width 92 height 28
click at [879, 420] on select "1 2 3 4 5 6 7 8 9 10 11 12 13 14 15 16 17 18 19 20 21 22 23 24 25 26 27 28 29 3…" at bounding box center [854, 418] width 92 height 28
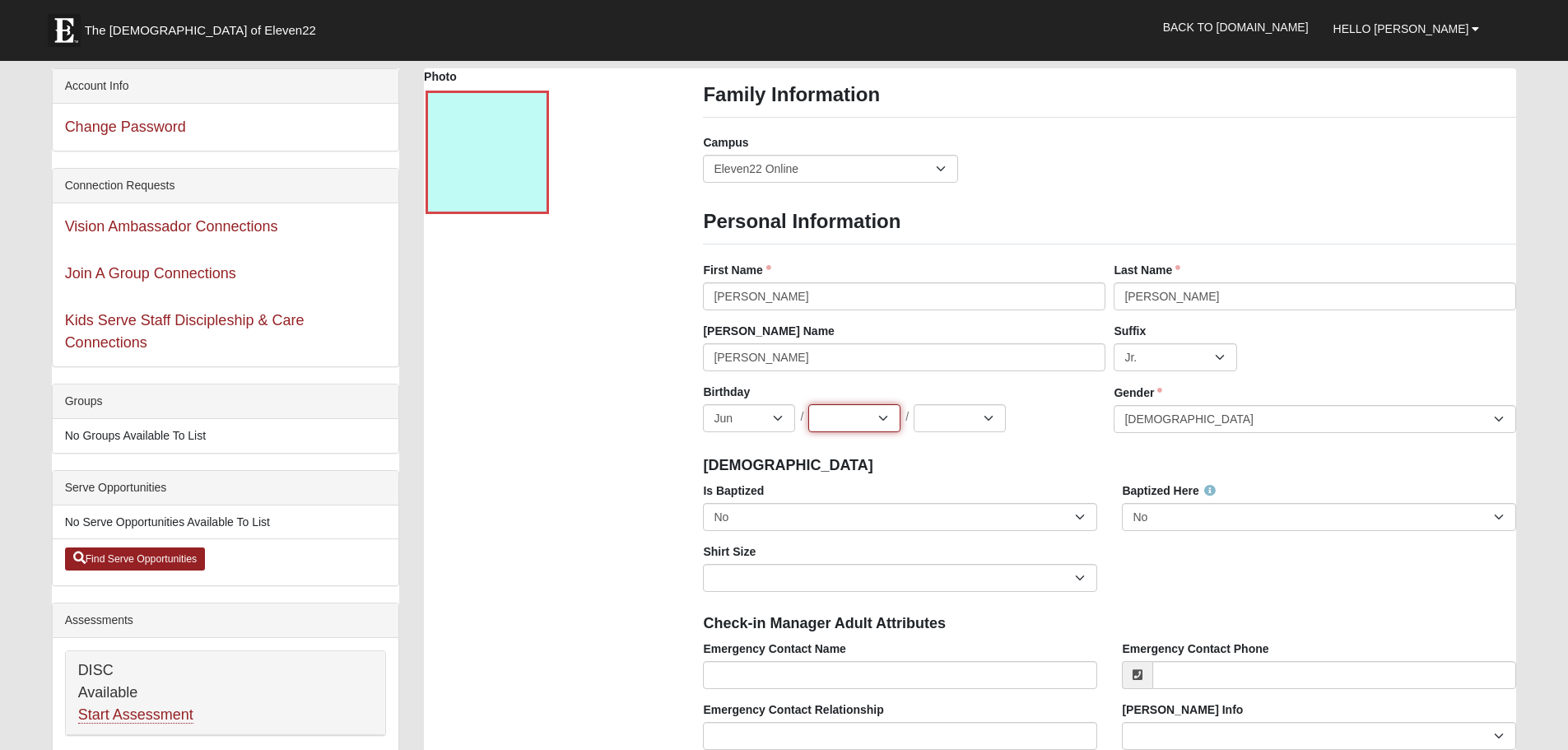
select select "24"
click at [808, 404] on select "1 2 3 4 5 6 7 8 9 10 11 12 13 14 15 16 17 18 19 20 21 22 23 24 25 26 27 28 29 3…" at bounding box center [854, 418] width 92 height 28
click at [987, 418] on select "2025 2024 2023 2022 2021 2020 2019 2018 2017 2016 2015 2014 2013 2012 2011 2010…" at bounding box center [959, 418] width 92 height 28
select select "1969"
click at [913, 404] on select "2025 2024 2023 2022 2021 2020 2019 2018 2017 2016 2015 2014 2013 2012 2011 2010…" at bounding box center [959, 418] width 92 height 28
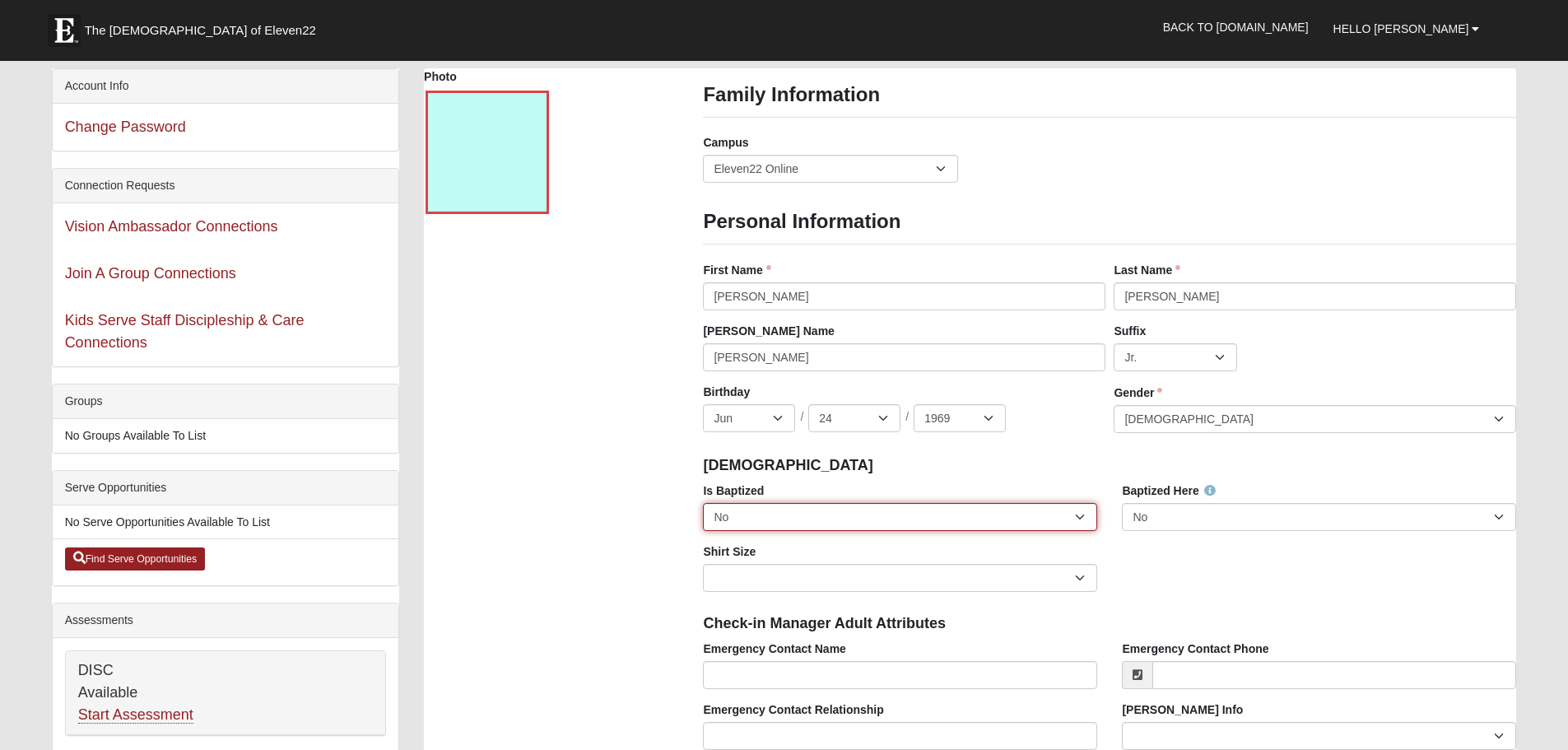
click at [1081, 515] on select "No Yes" at bounding box center [899, 517] width 394 height 28
select select "True"
click at [703, 503] on select "No Yes" at bounding box center [899, 517] width 394 height 28
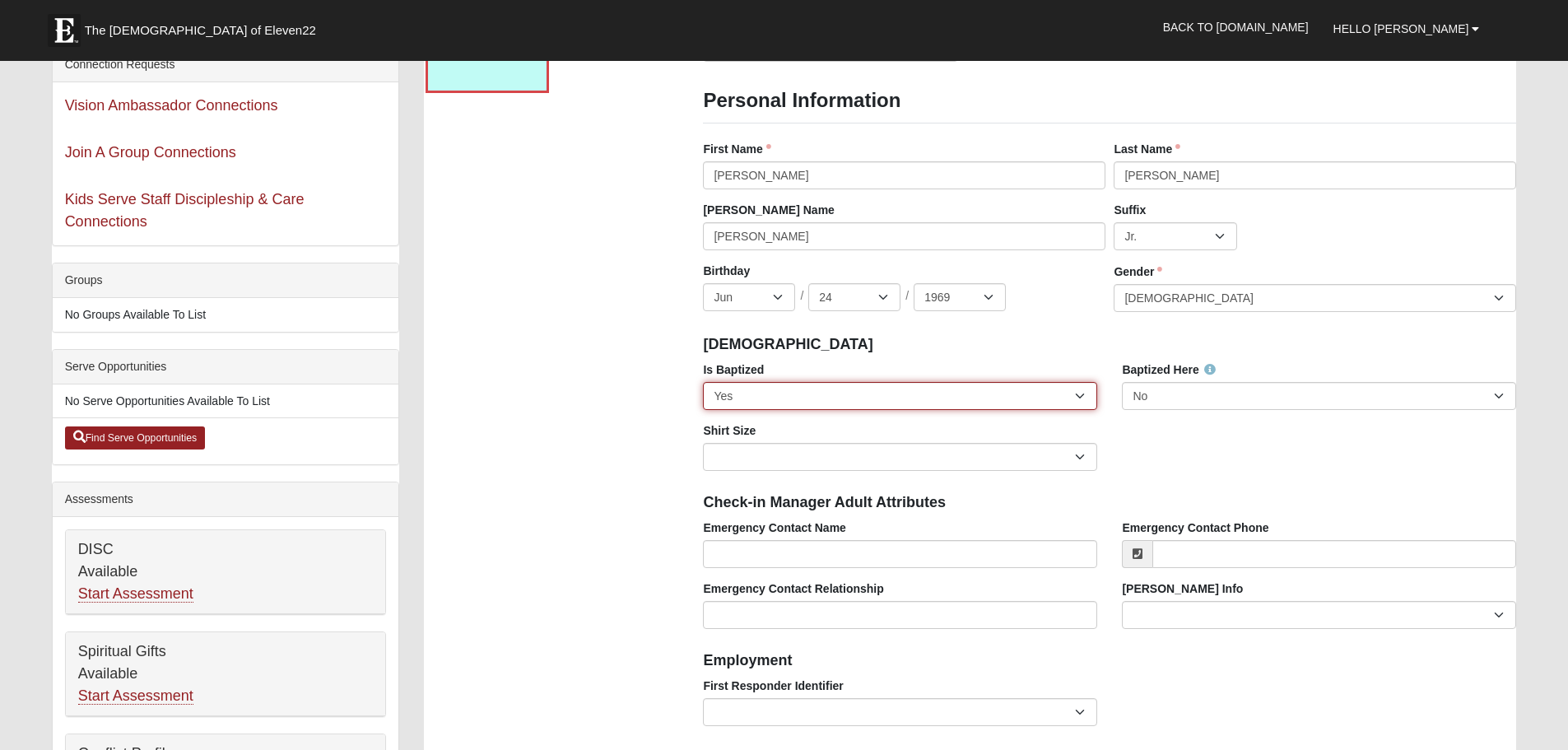
scroll to position [164, 0]
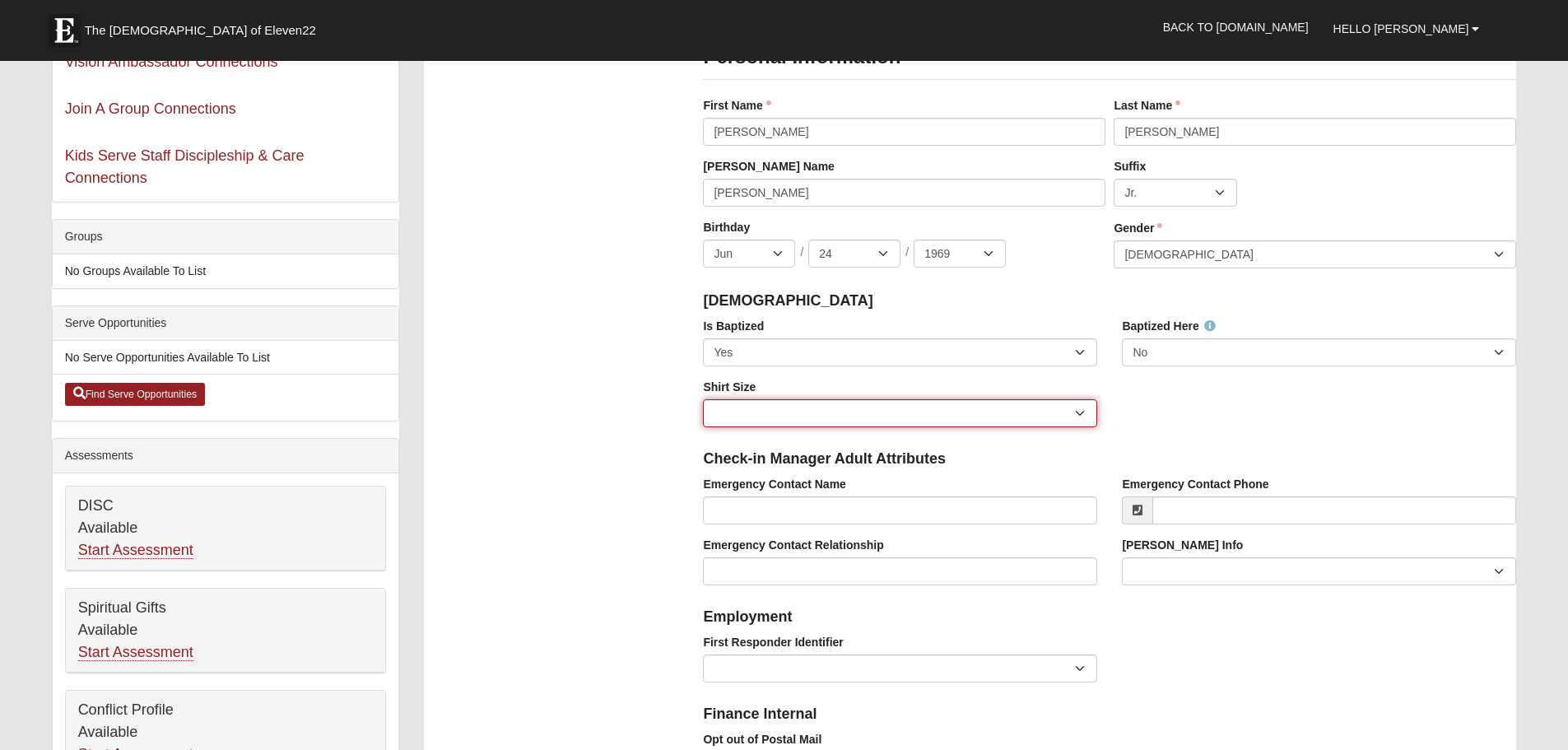
click at [1082, 412] on select "Adult Small Adult Medium Adult Large Adult XL Adult XXL Adult 3XL Adult 4XL You…" at bounding box center [899, 413] width 394 height 28
select select "Adult Large"
click at [703, 399] on select "Adult Small Adult Medium Adult Large Adult XL Adult XXL Adult 3XL Adult 4XL You…" at bounding box center [899, 413] width 394 height 28
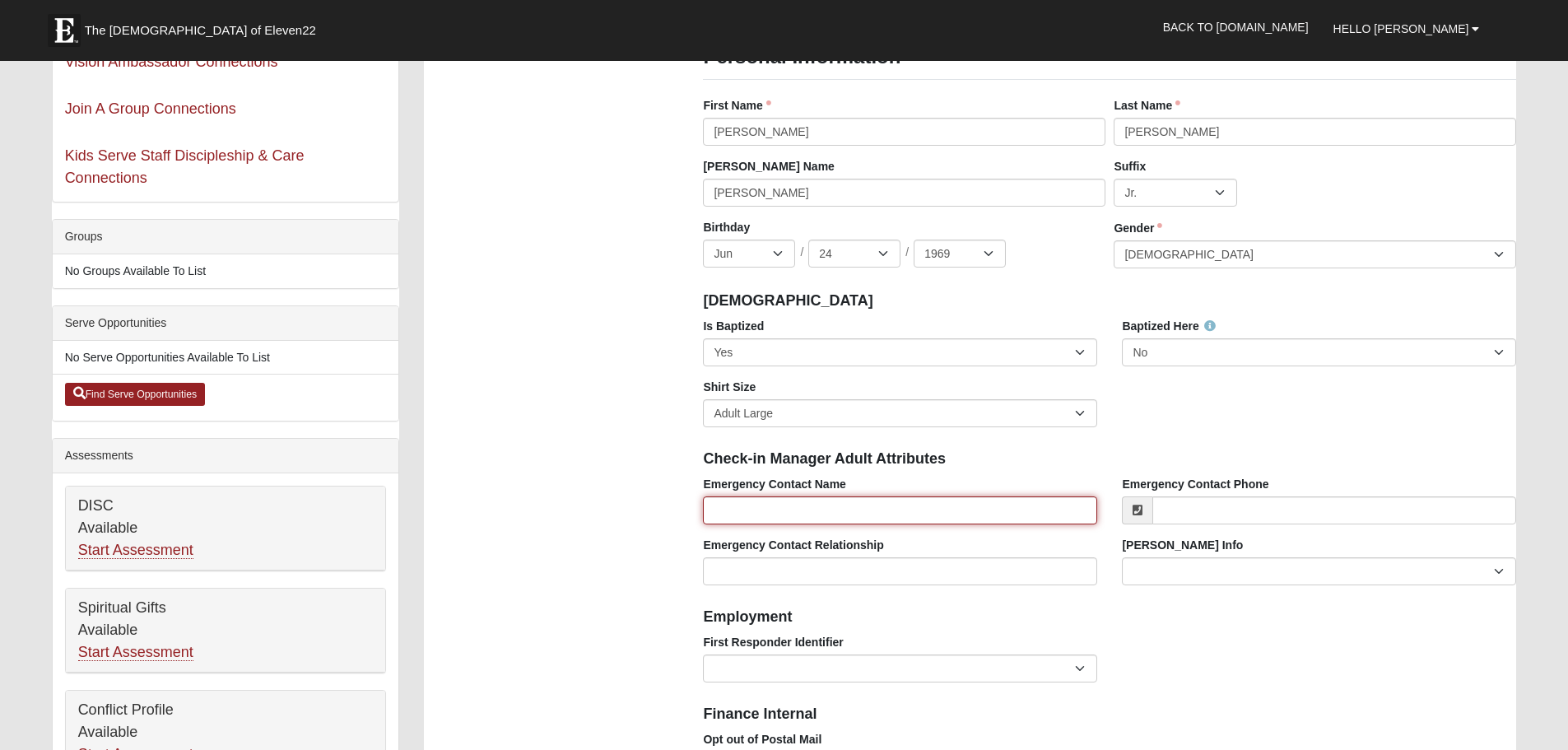
click at [719, 506] on input "Emergency Contact Name" at bounding box center [899, 510] width 394 height 28
type input "[PERSON_NAME]"
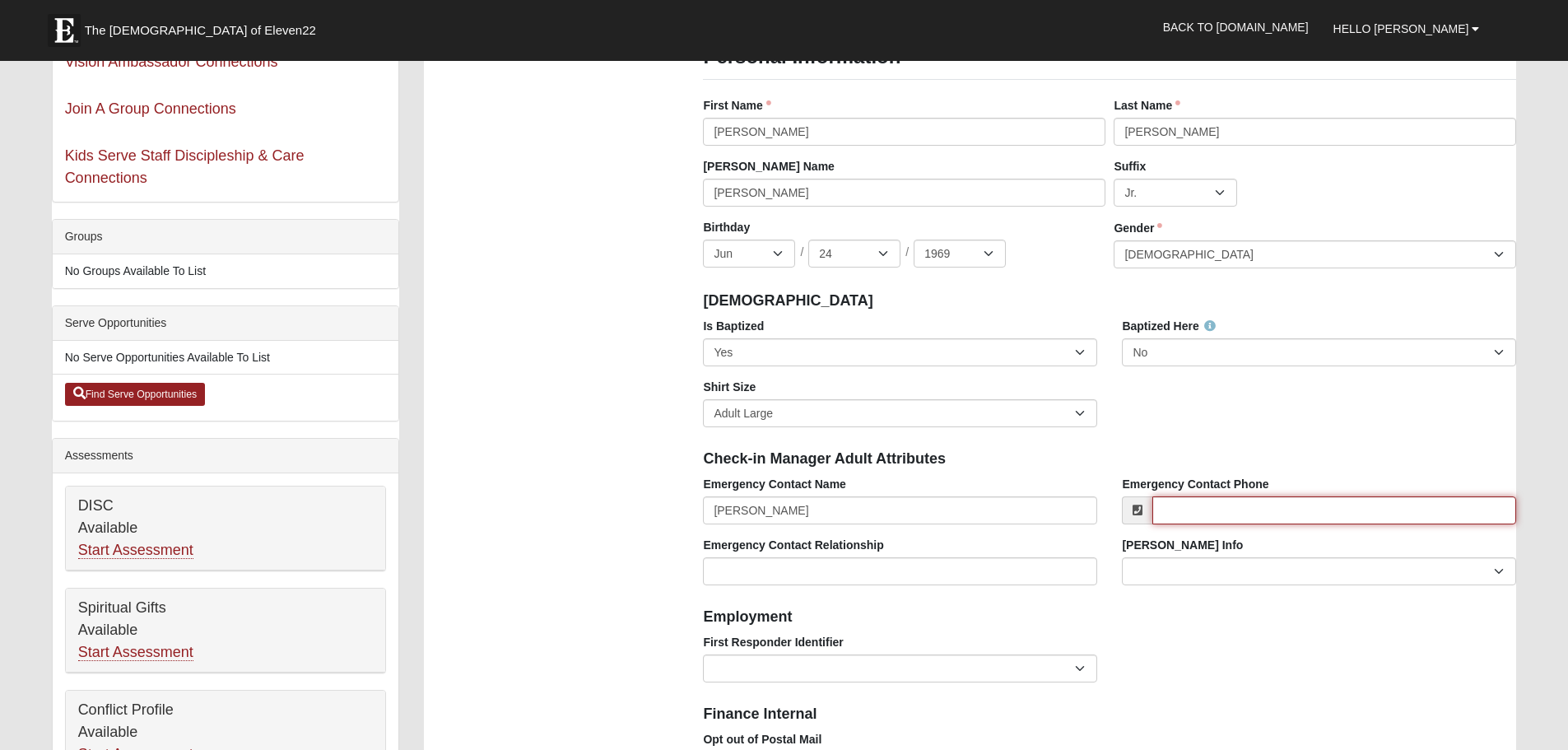
click at [1171, 514] on input "Emergency Contact Phone" at bounding box center [1334, 510] width 364 height 28
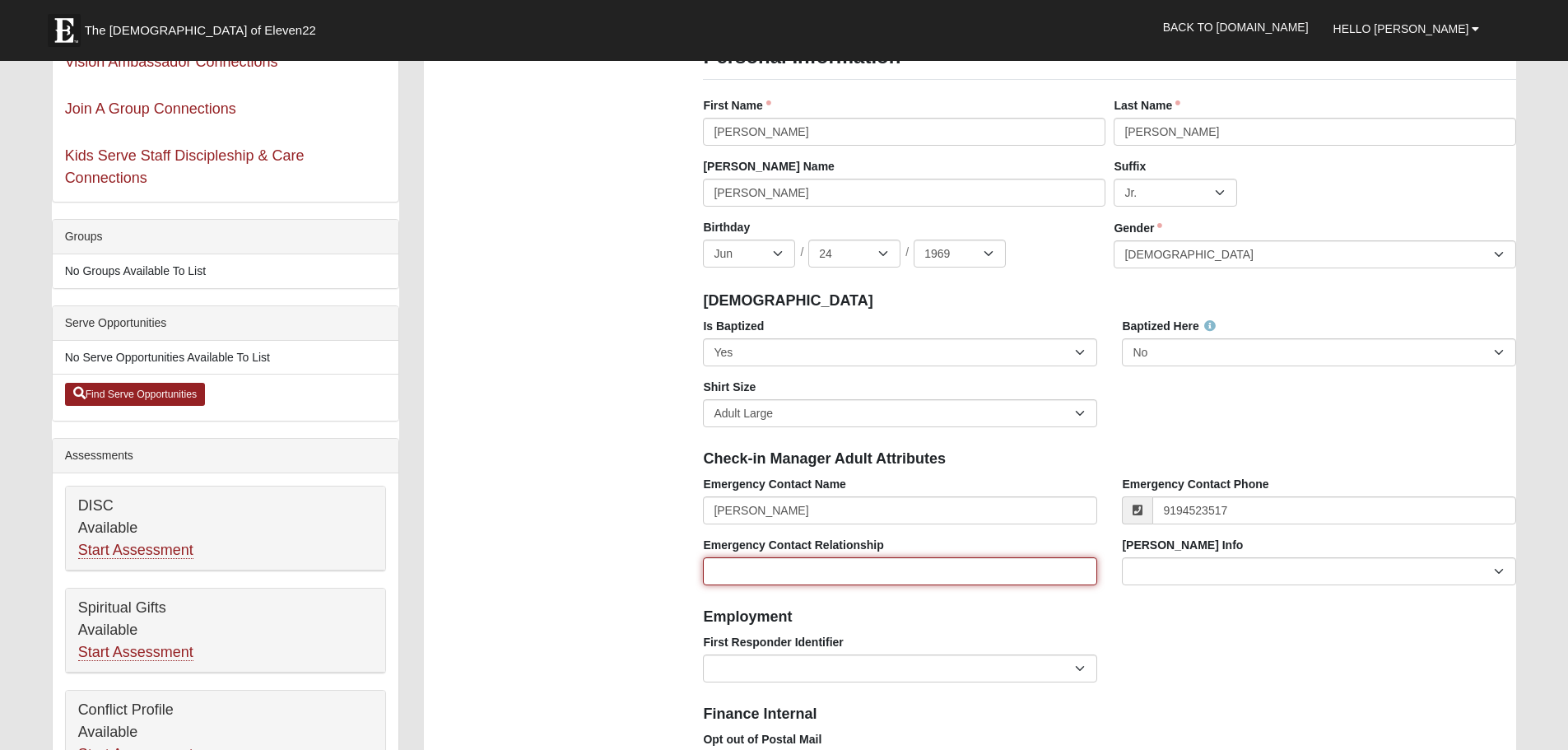
type input "[PHONE_NUMBER]"
click at [747, 576] on input "Emergency Contact Relationship" at bounding box center [899, 572] width 394 height 28
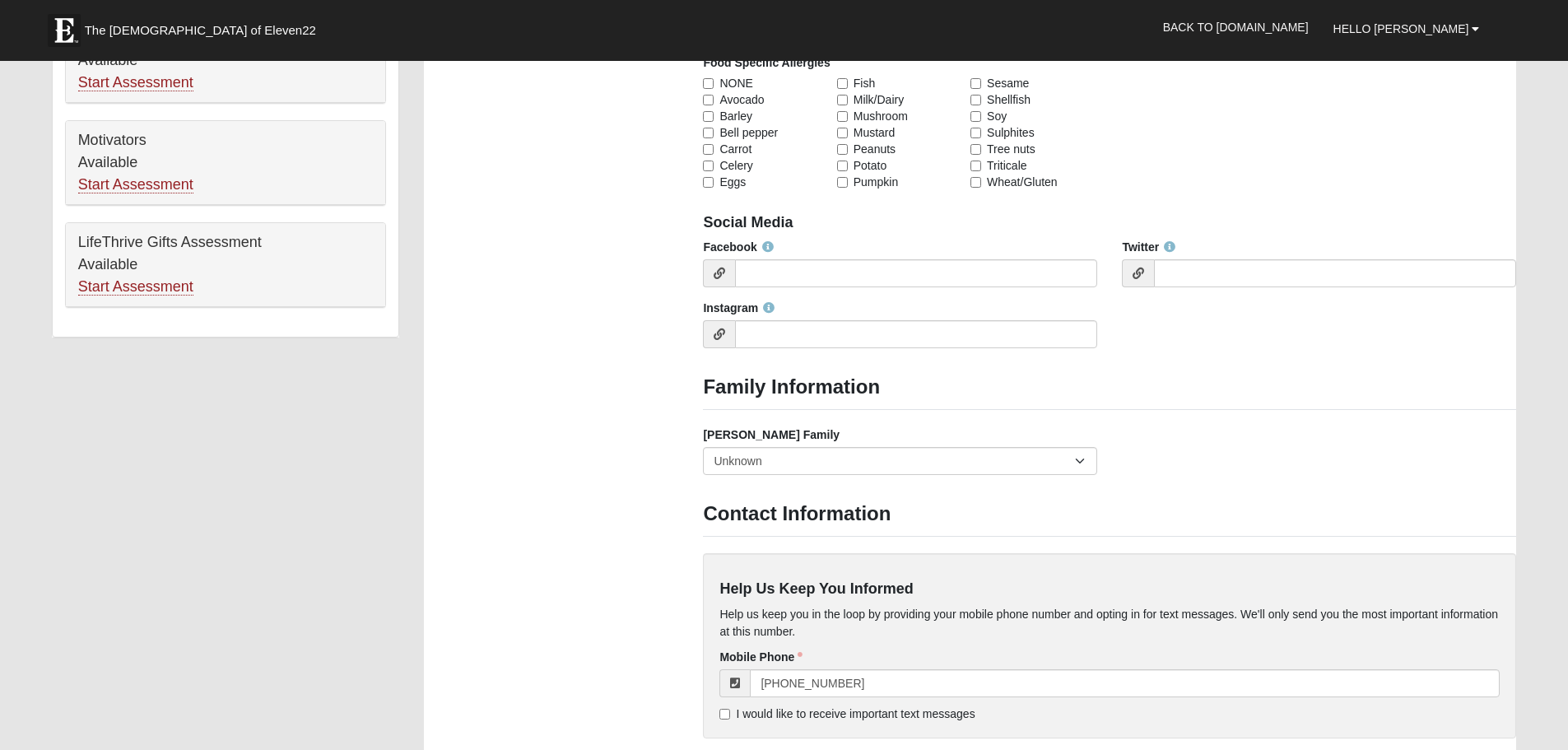
scroll to position [988, 0]
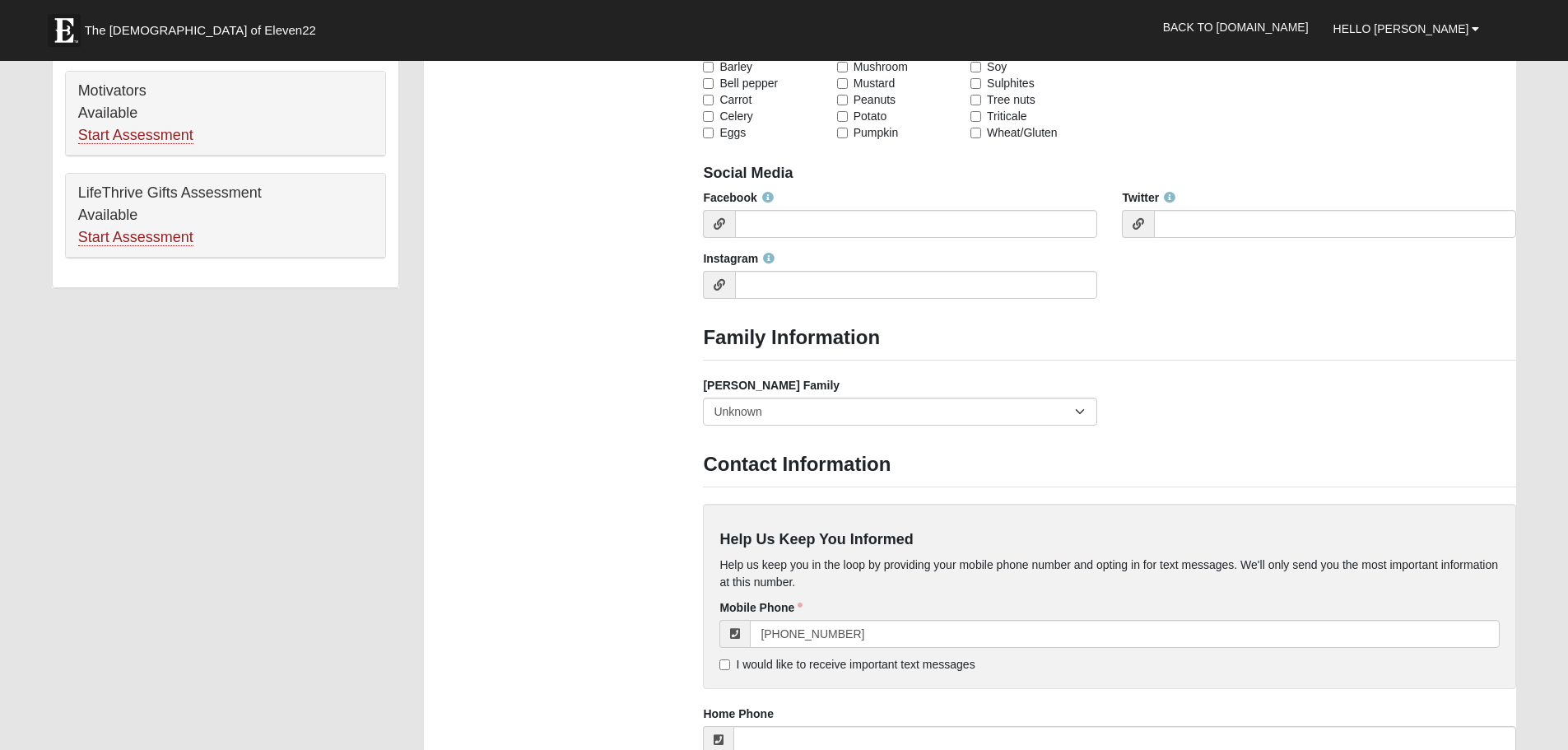
type input "wife"
click at [757, 285] on input "Instagram" at bounding box center [916, 285] width 363 height 28
type input "rgarner061293"
click at [1150, 337] on h3 "Family Information" at bounding box center [1109, 338] width 813 height 24
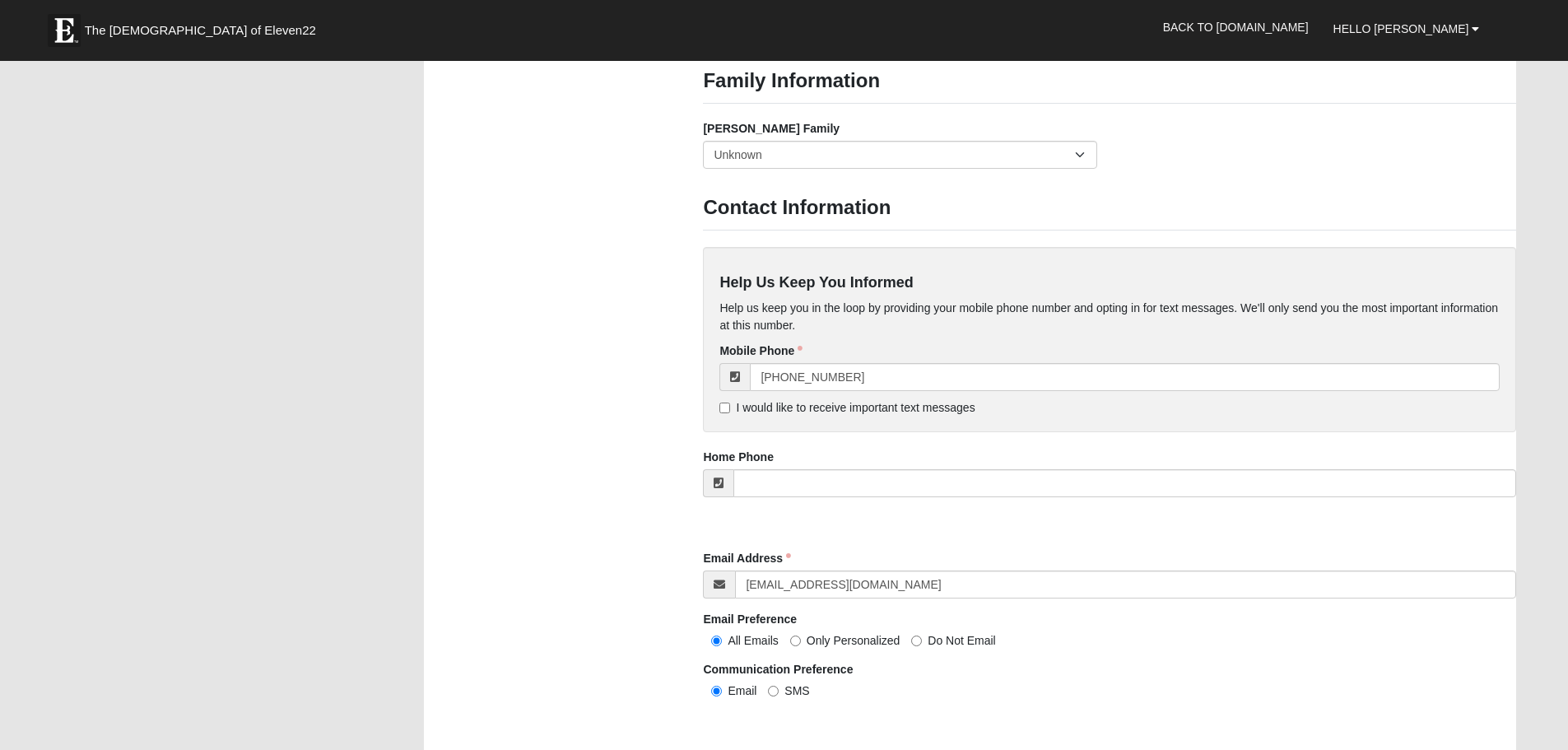
scroll to position [1235, 0]
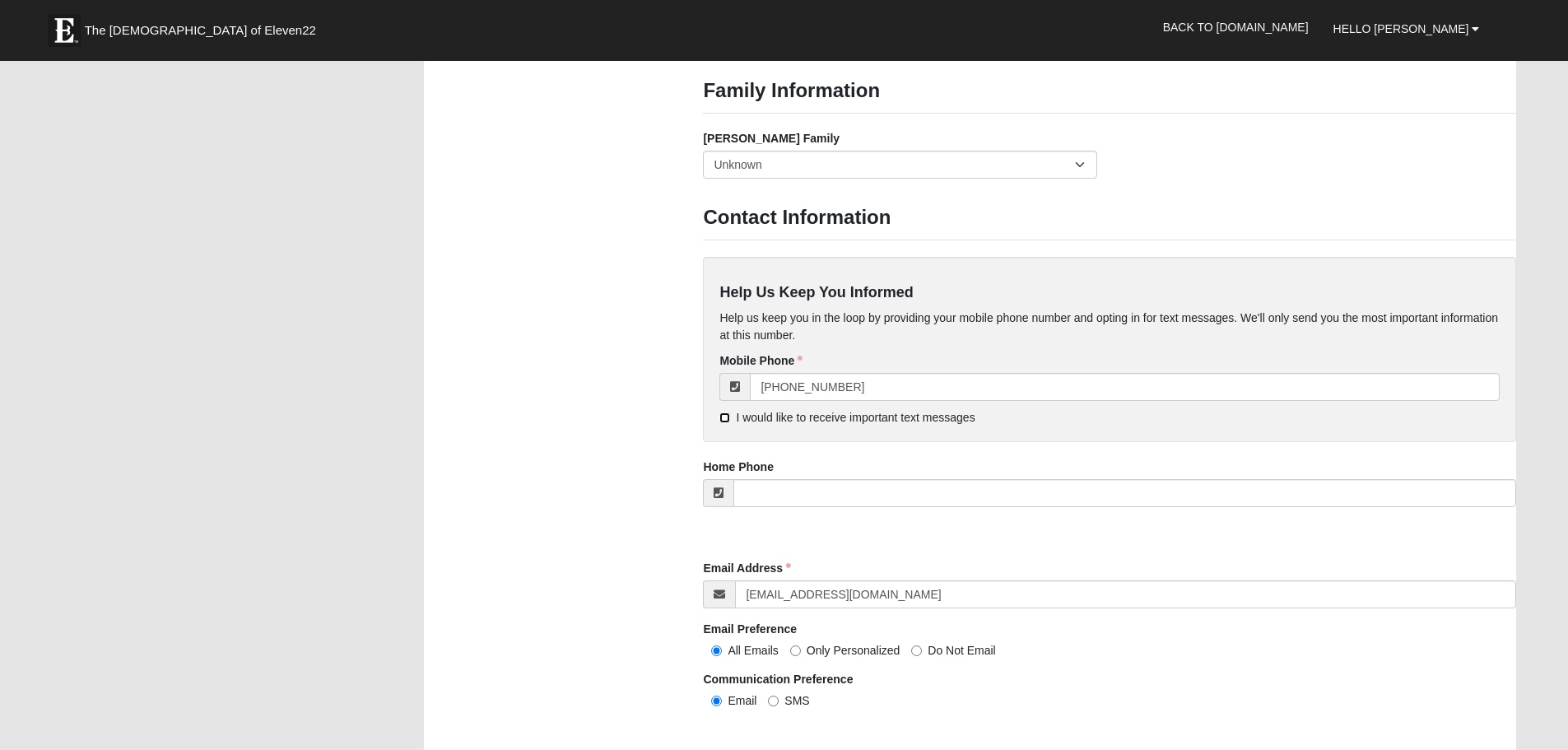
click at [721, 418] on input "I would like to receive important text messages" at bounding box center [724, 417] width 11 height 11
checkbox input "true"
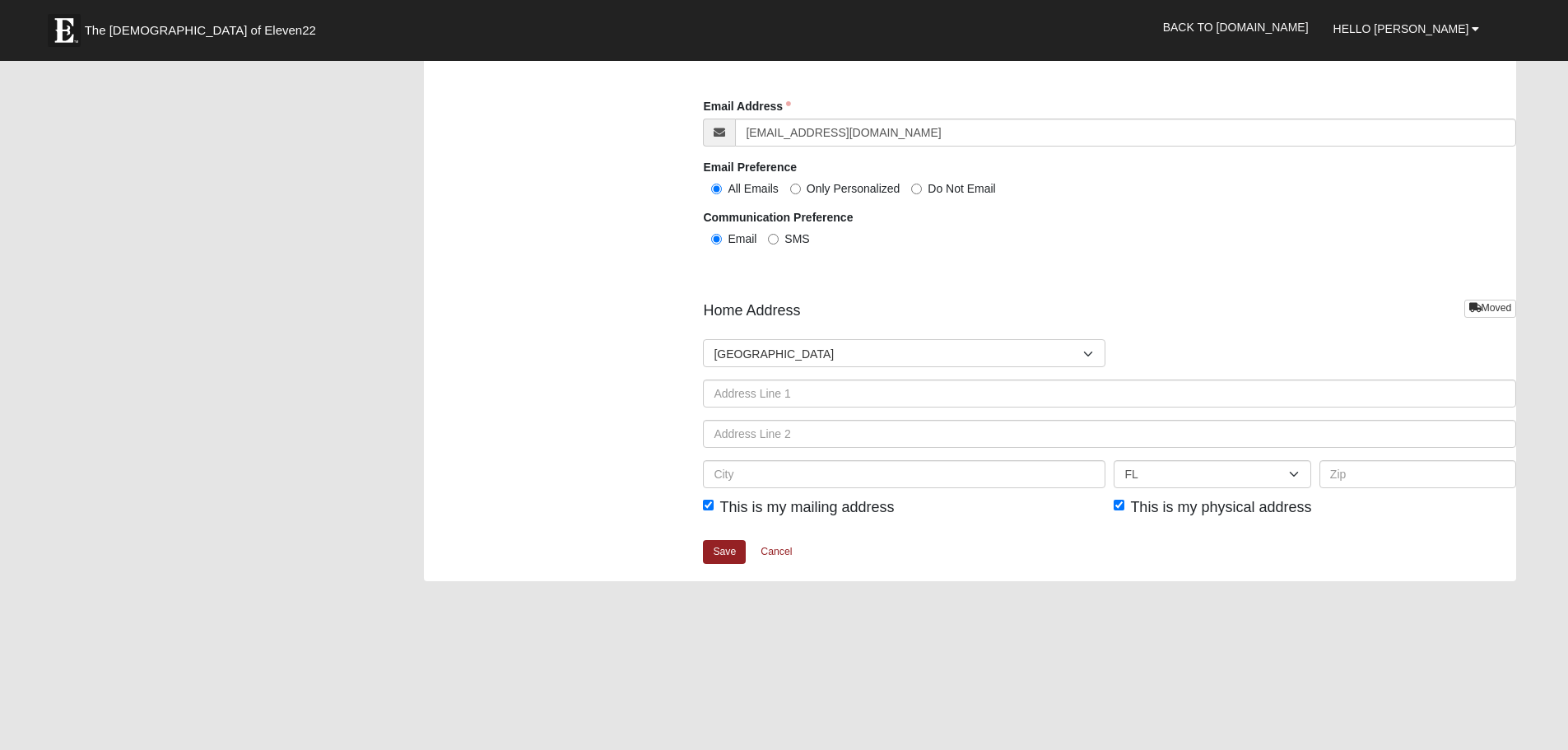
scroll to position [1729, 0]
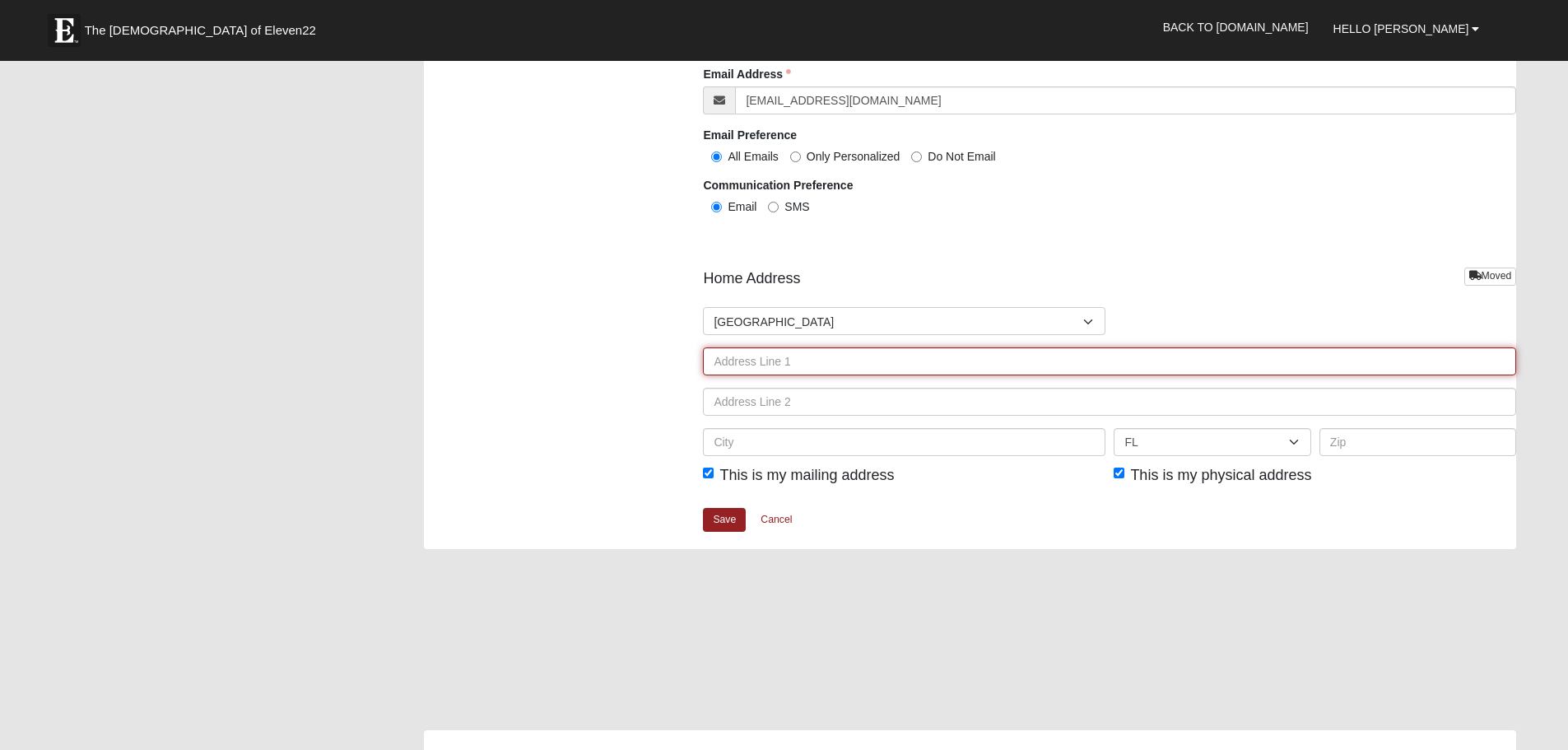
click at [733, 366] on input "text" at bounding box center [1109, 362] width 813 height 28
type input "2622Ferrell Rd"
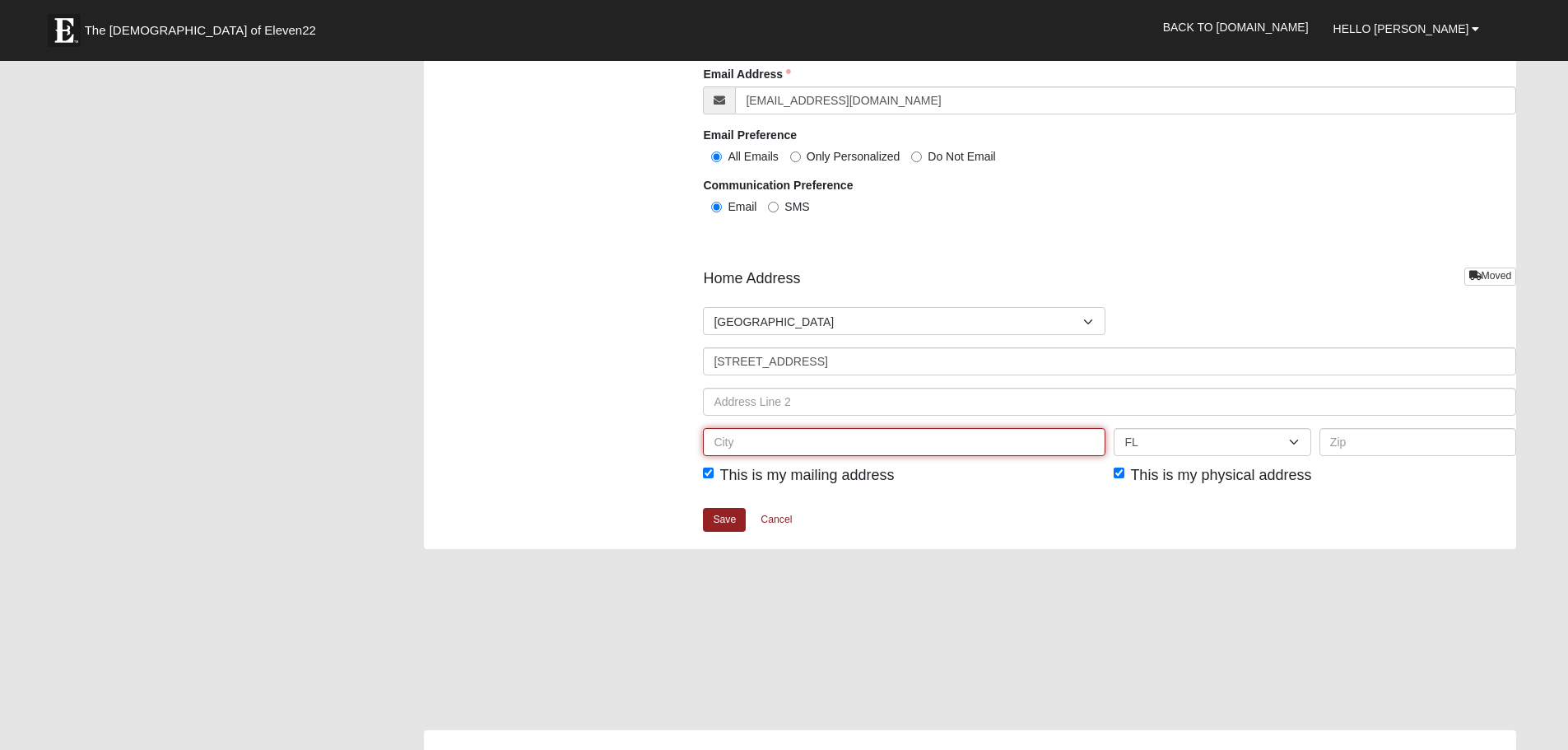
click at [738, 445] on input "text" at bounding box center [903, 442] width 402 height 28
type input "Durham"
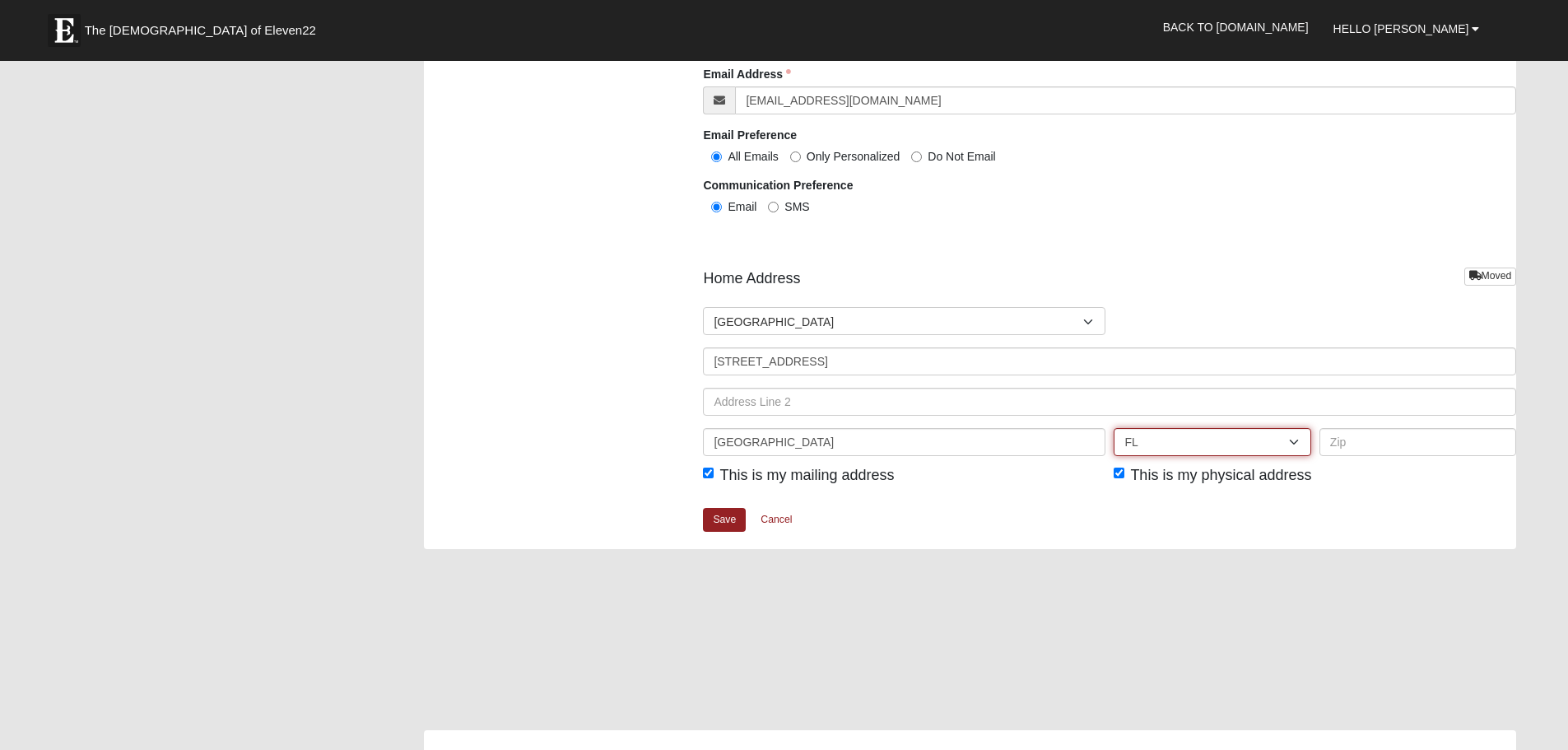
click at [1293, 439] on select "AL AK AS AR AZ CA CO CT DE DC FM FL GA GU HI ID IL IN IA KS KY LA ME MH MD MA M…" at bounding box center [1212, 442] width 197 height 28
select select "NC"
click at [1114, 428] on select "AL AK AS AR AZ CA CO CT DE DC FM FL GA GU HI ID IL IN IA KS KY LA ME MH MD MA M…" at bounding box center [1212, 442] width 197 height 28
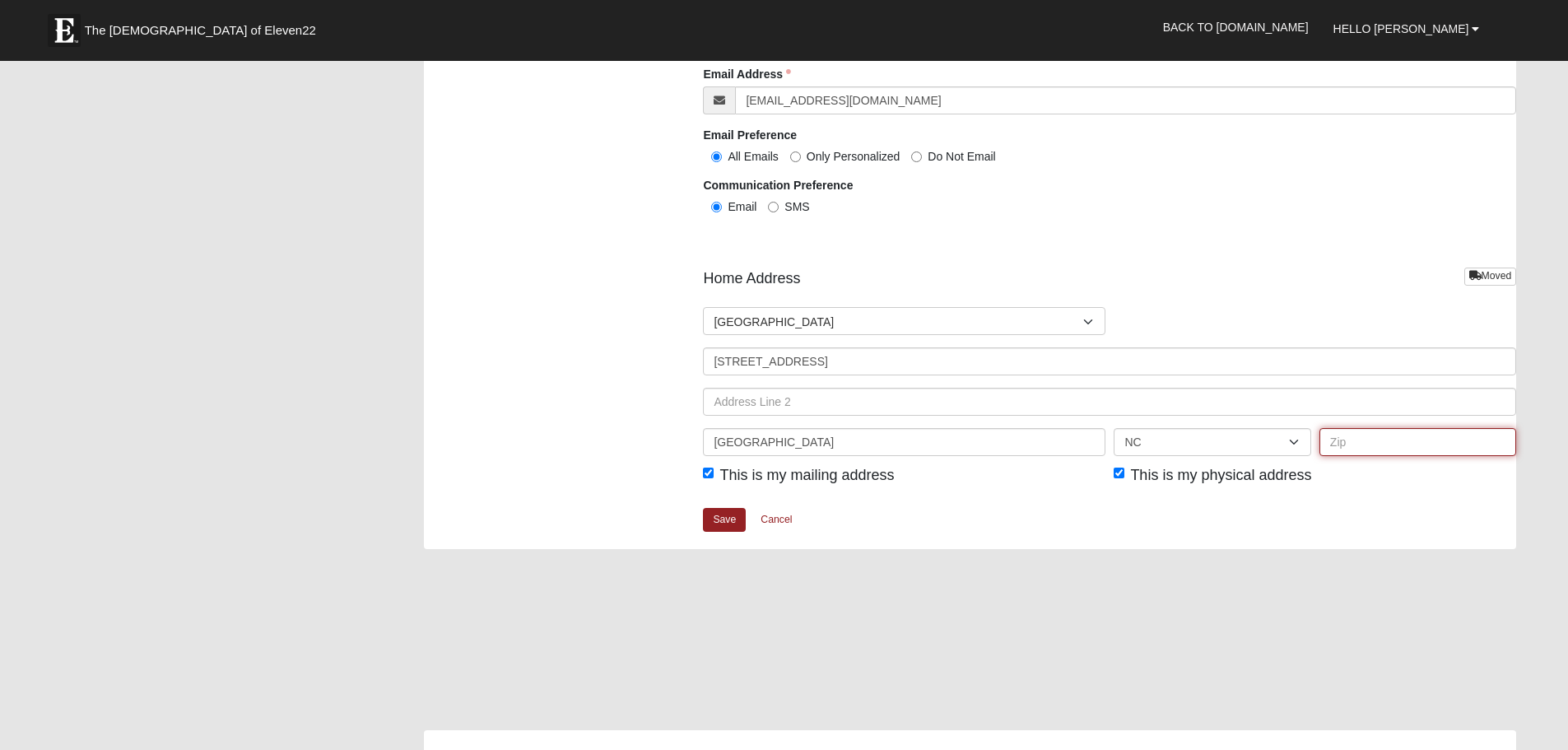
click at [1345, 438] on input "text" at bounding box center [1418, 442] width 197 height 28
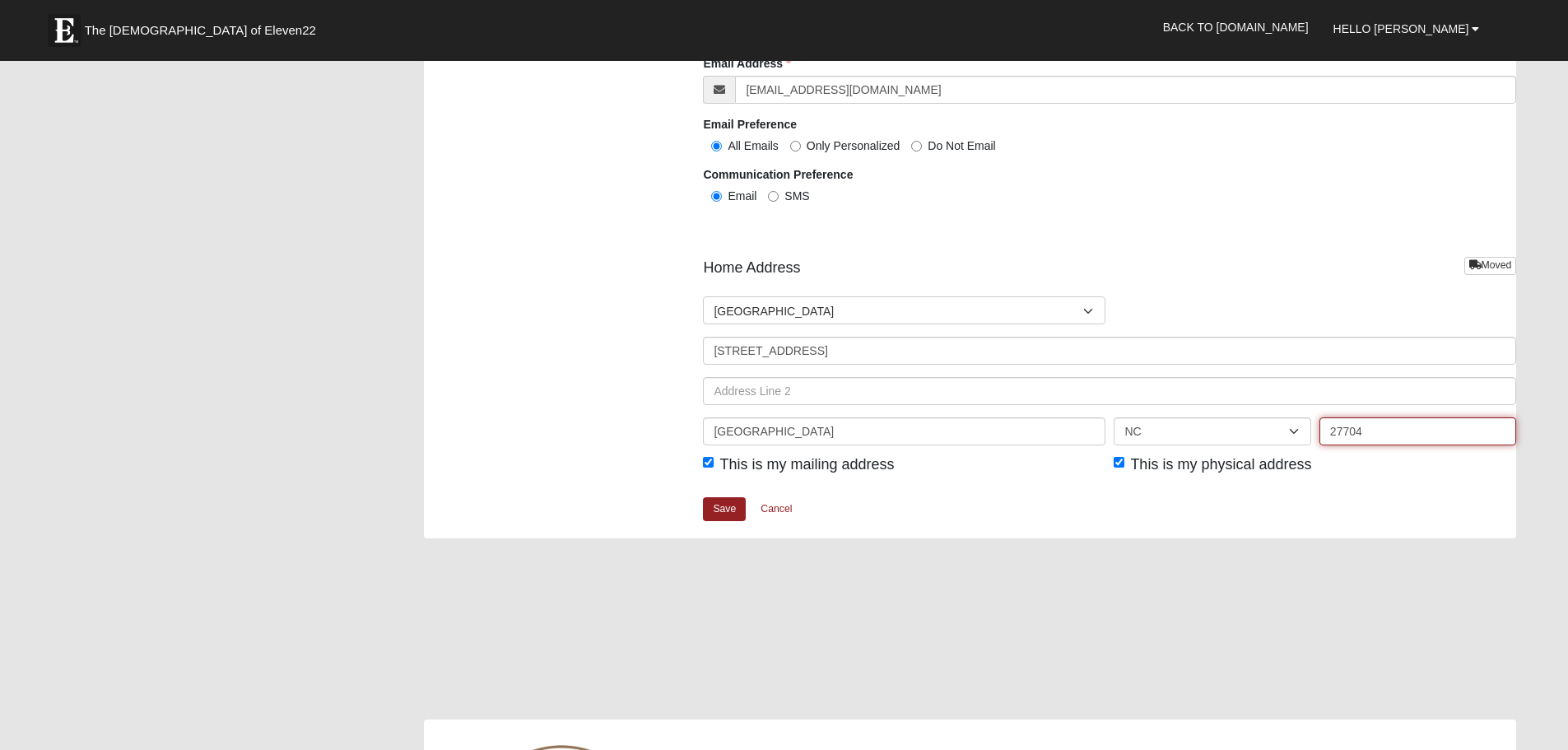
scroll to position [1811, 0]
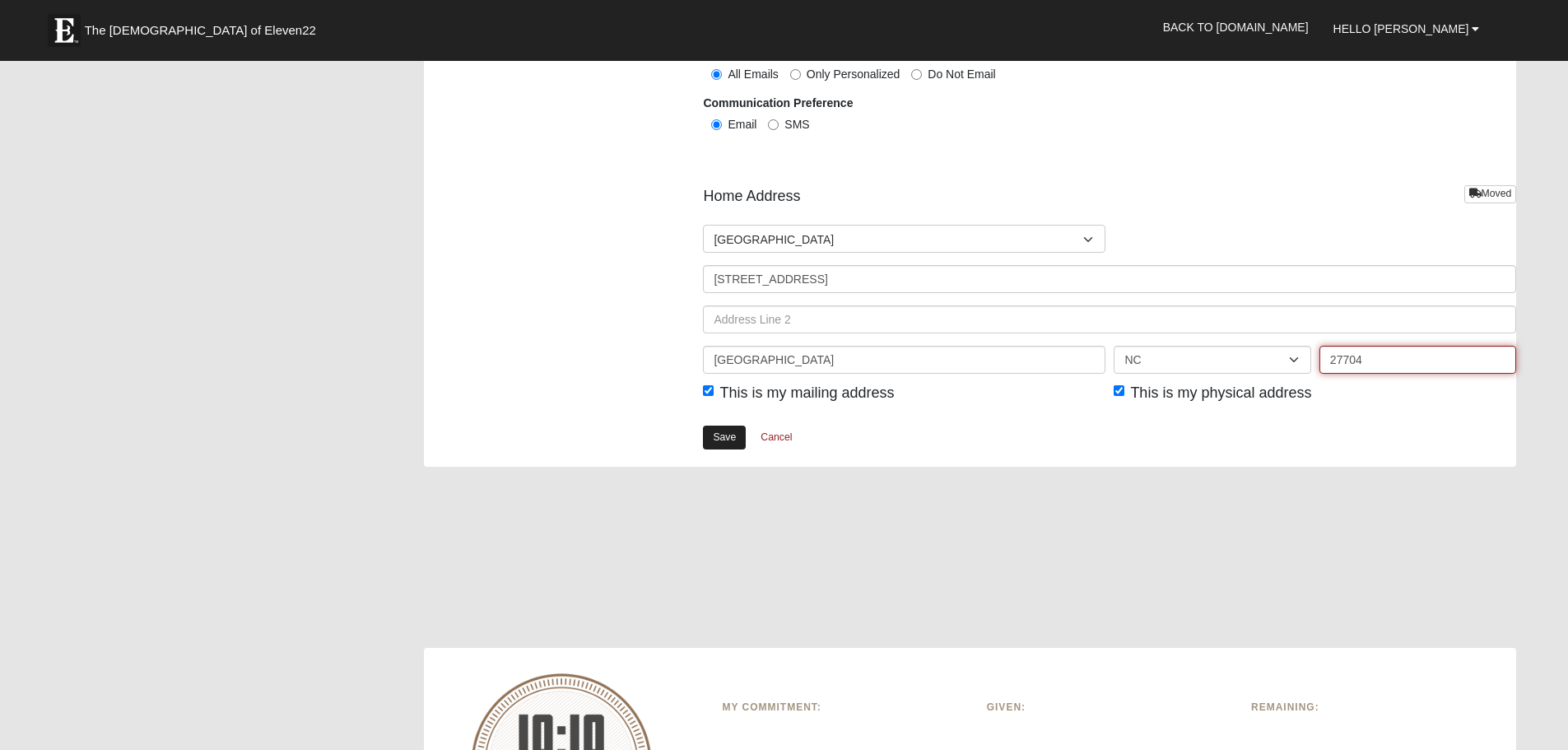
type input "27704"
click at [721, 439] on link "Save" at bounding box center [724, 437] width 43 height 24
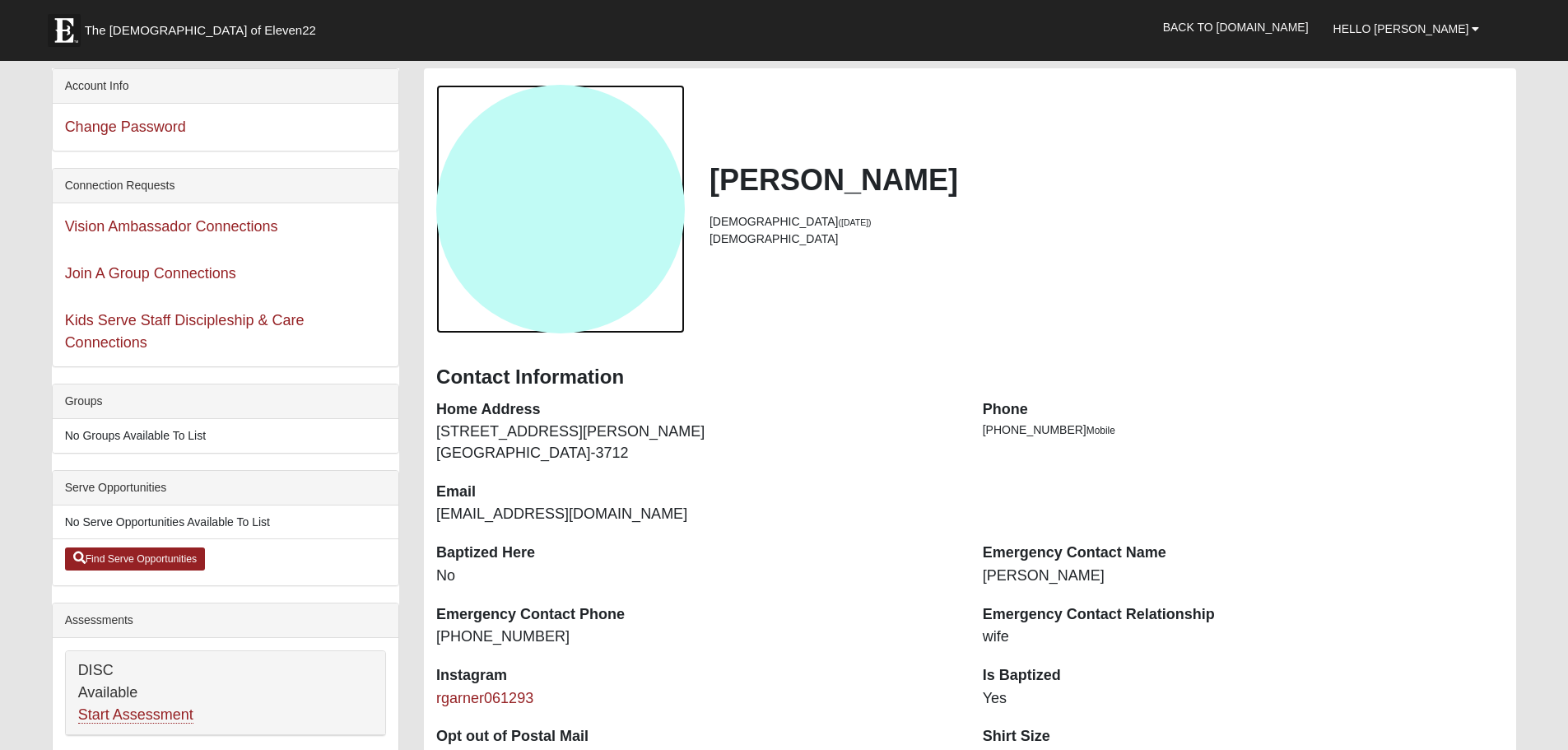
click at [612, 260] on div "View Fullsize Photo" at bounding box center [561, 209] width 249 height 249
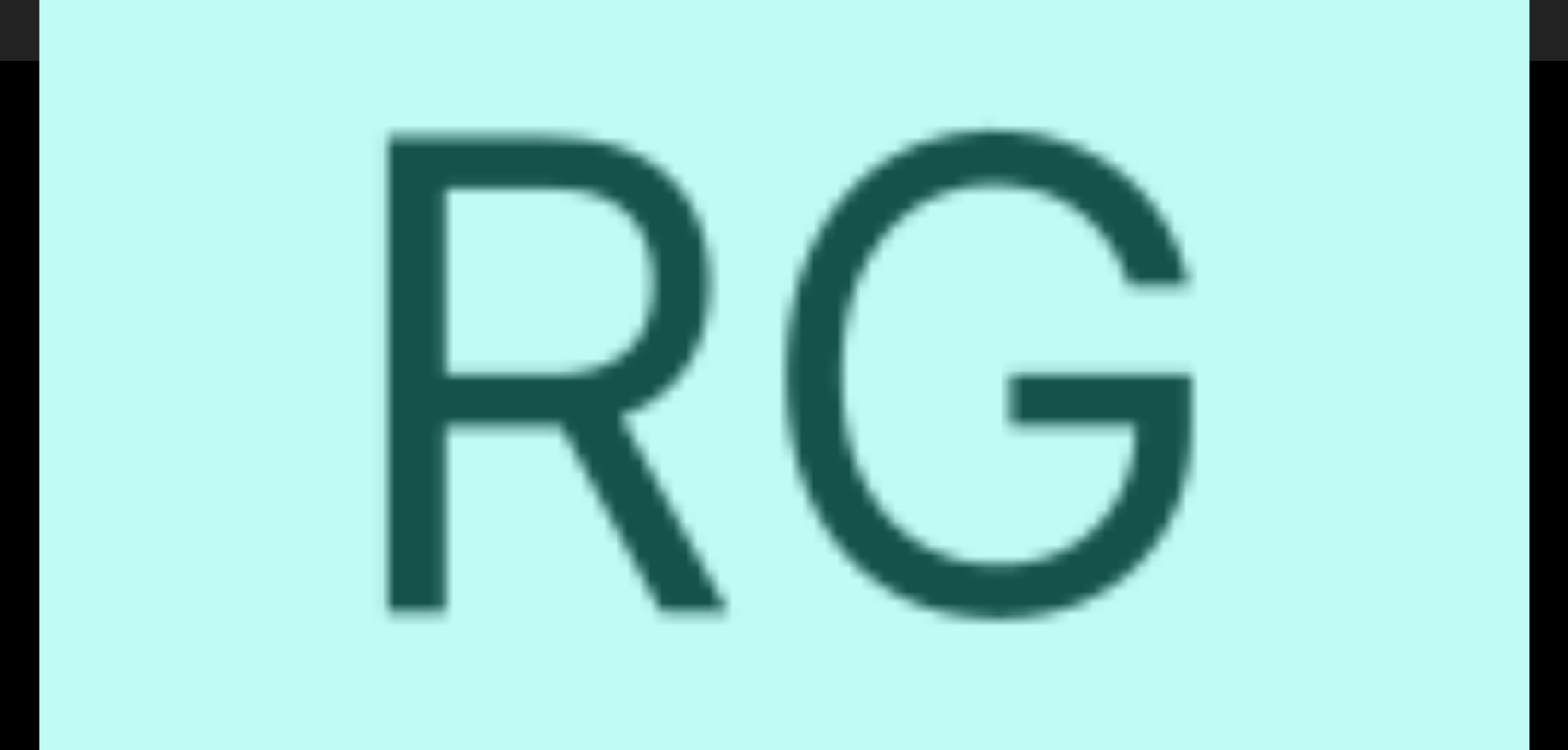
click at [612, 260] on div "View Fullsize Photo" at bounding box center [784, 374] width 1489 height 1489
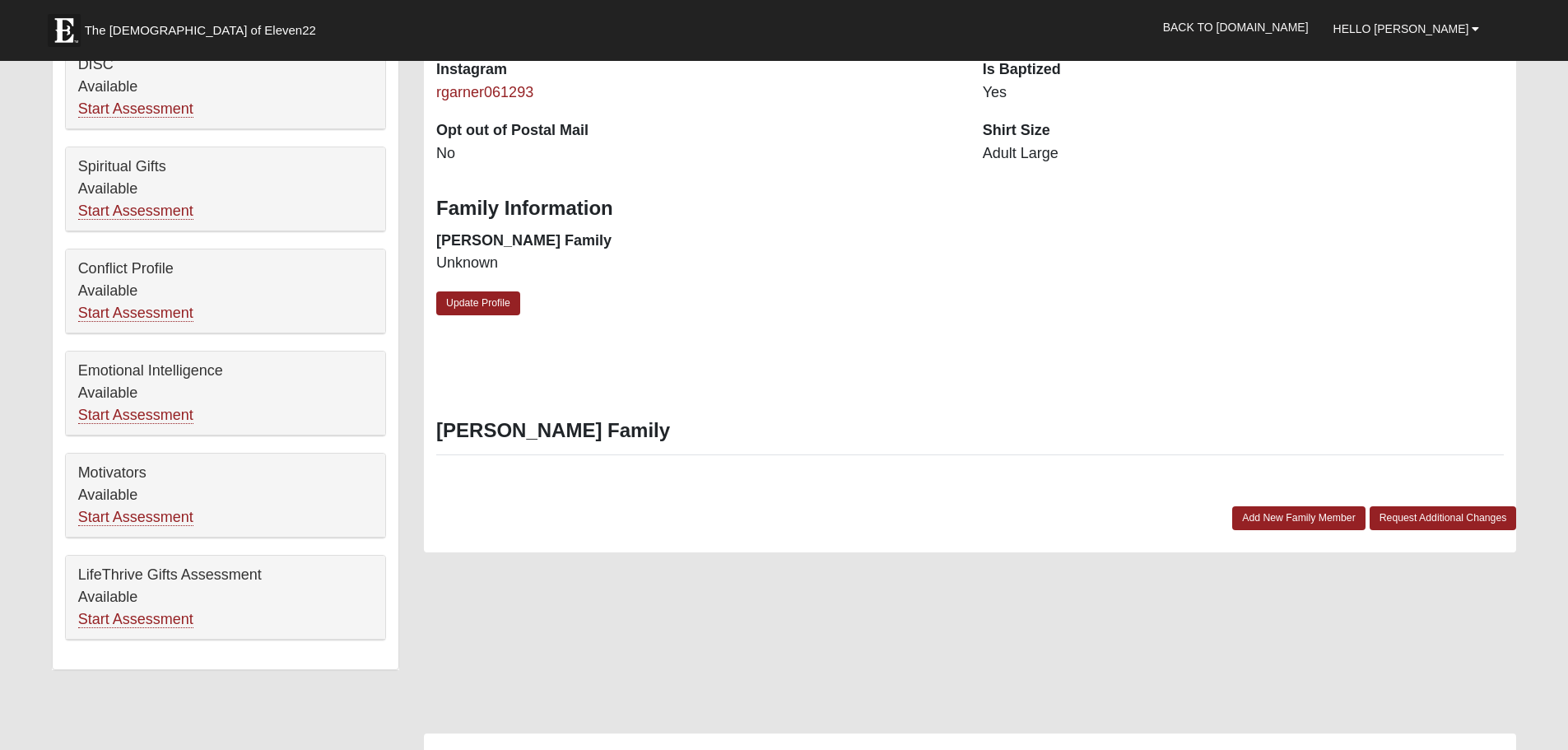
scroll to position [577, 0]
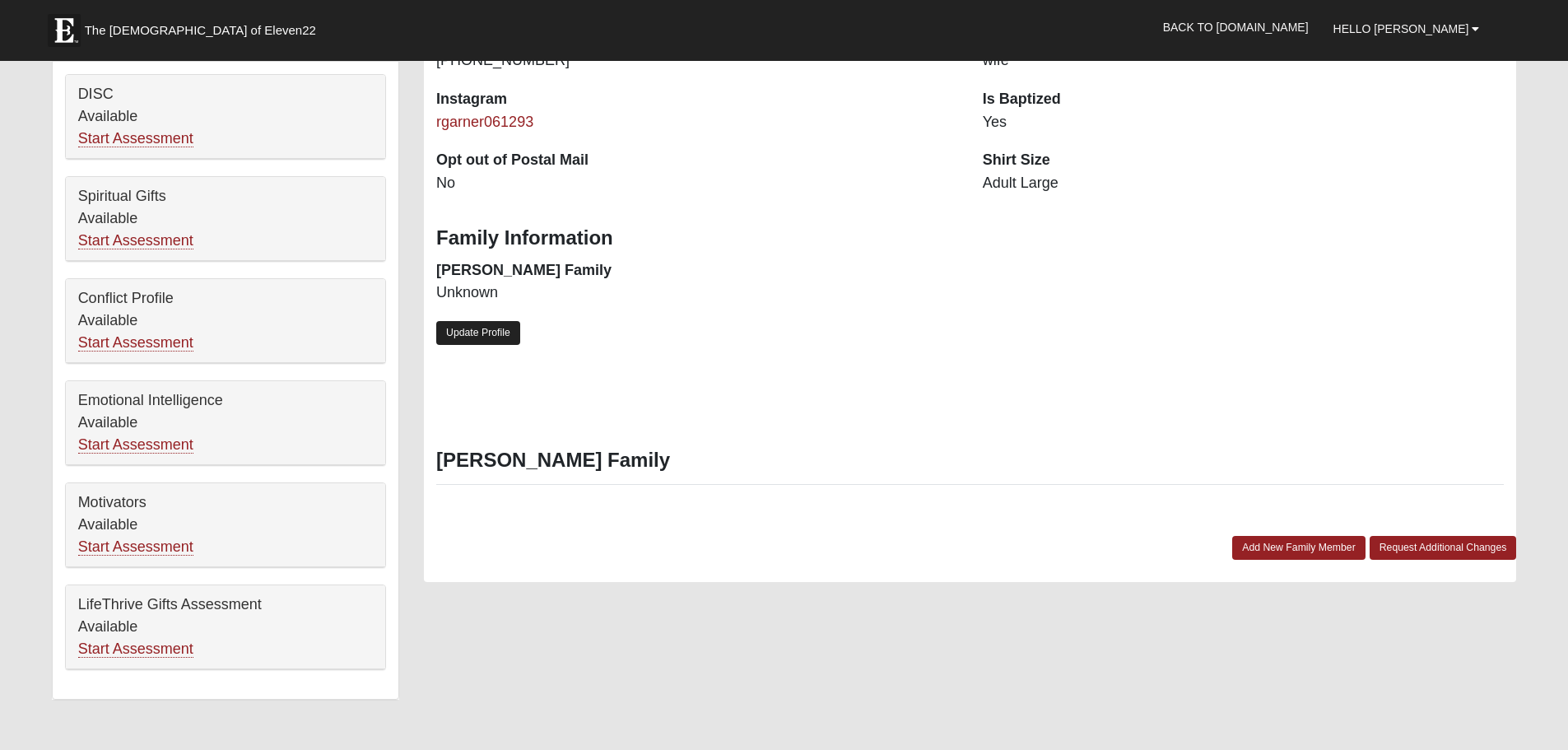
click at [502, 339] on link "Update Profile" at bounding box center [478, 333] width 84 height 24
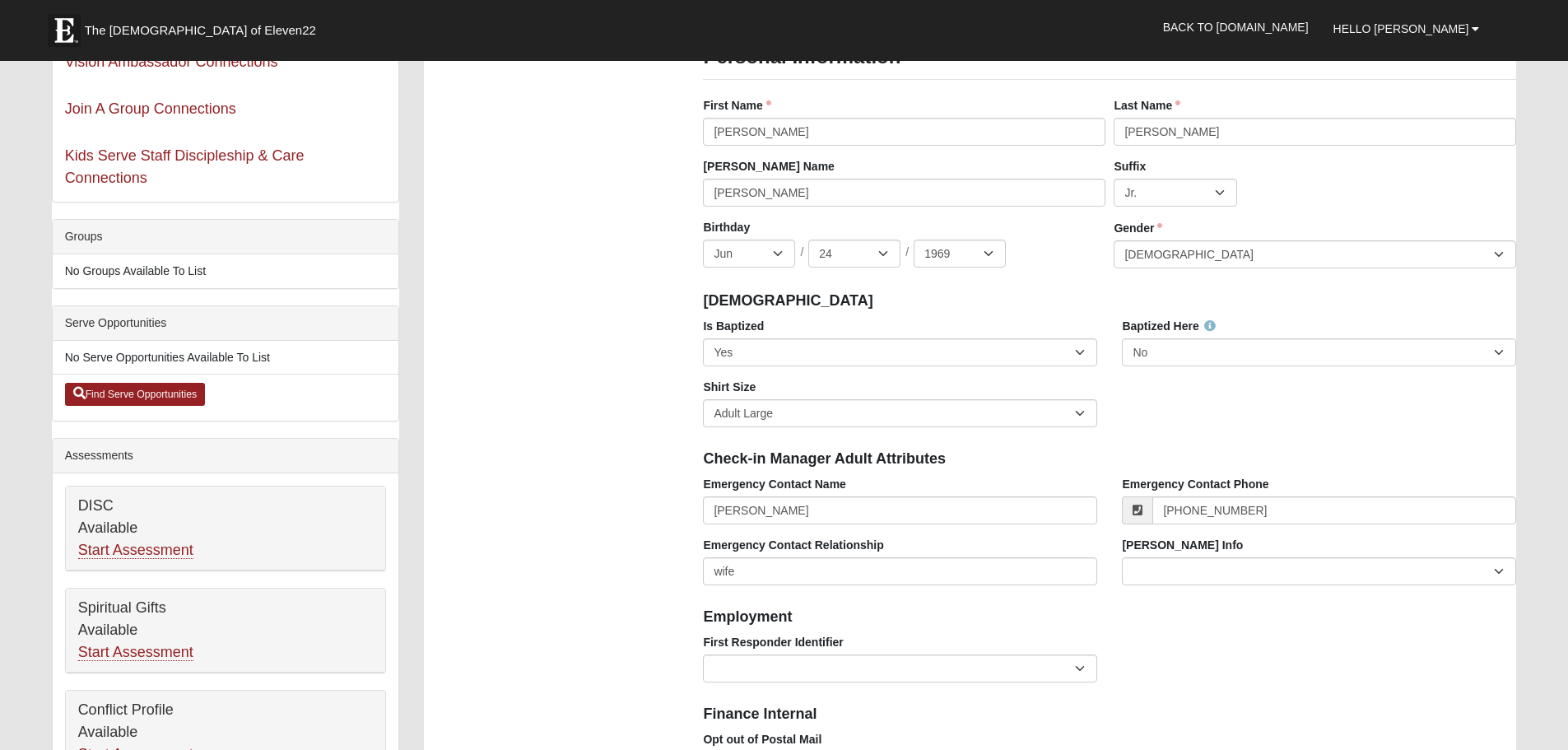
scroll to position [0, 0]
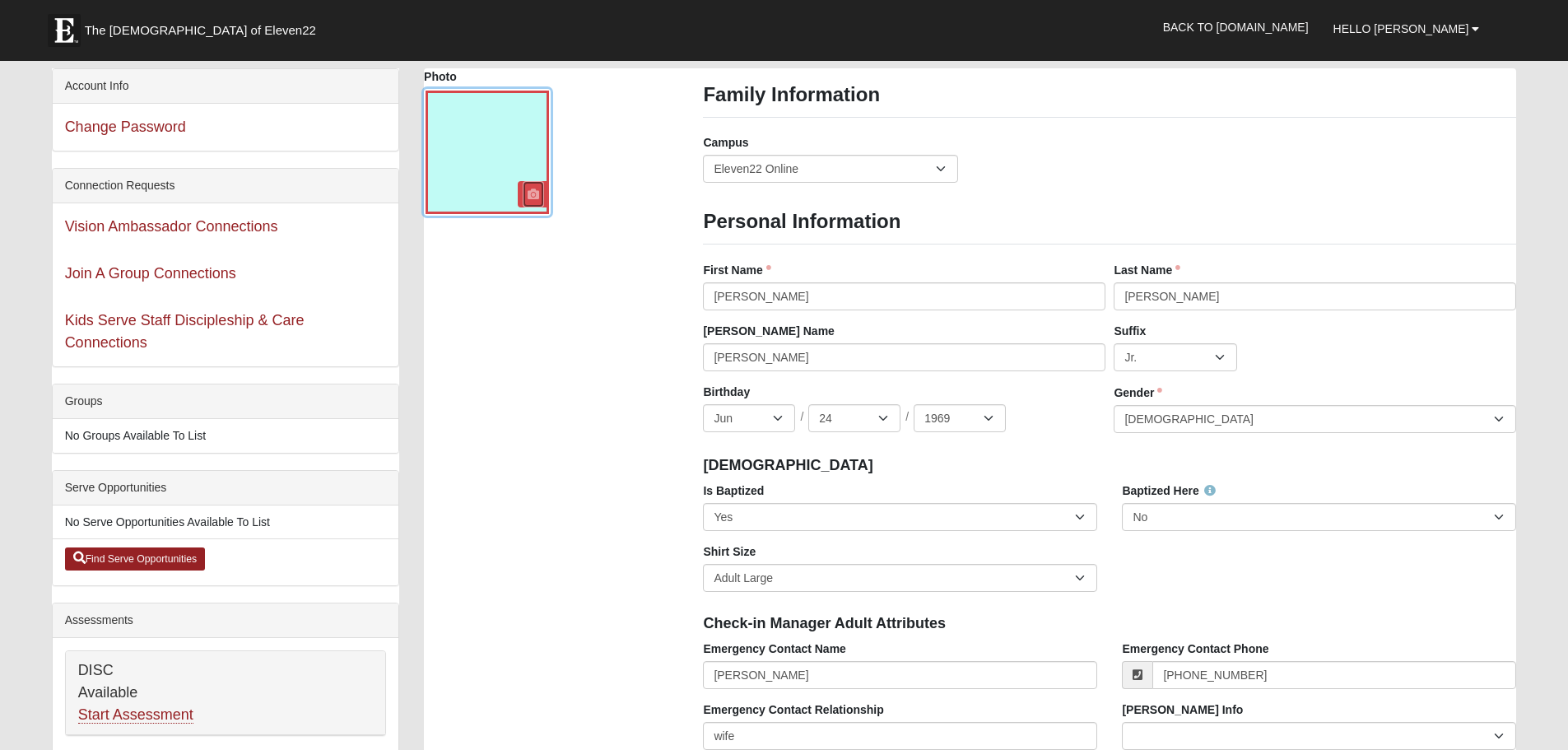
click at [530, 194] on icon at bounding box center [533, 194] width 12 height 12
click at [532, 196] on icon at bounding box center [533, 194] width 12 height 12
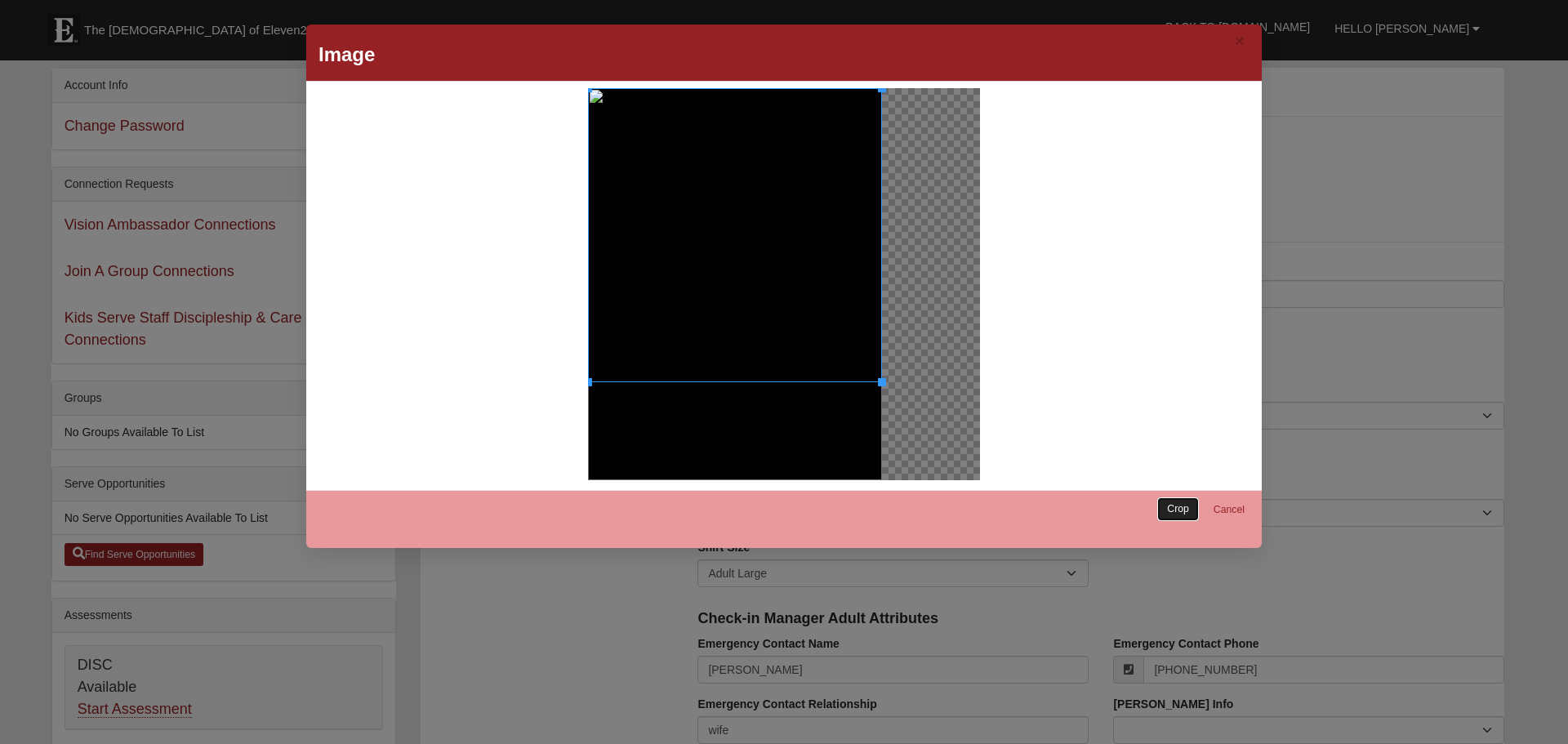
click at [1166, 511] on link "Crop" at bounding box center [1178, 509] width 42 height 24
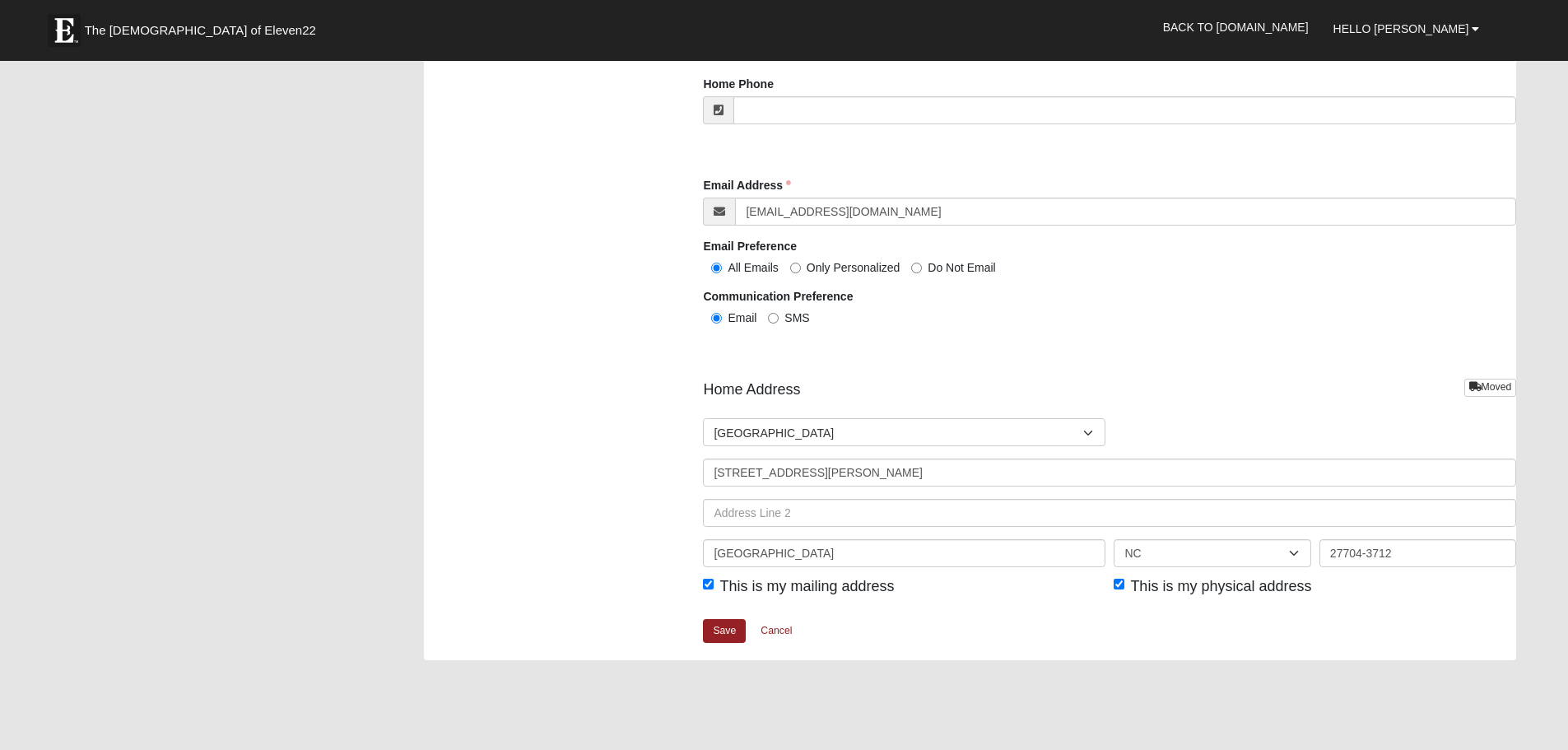
scroll to position [1729, 0]
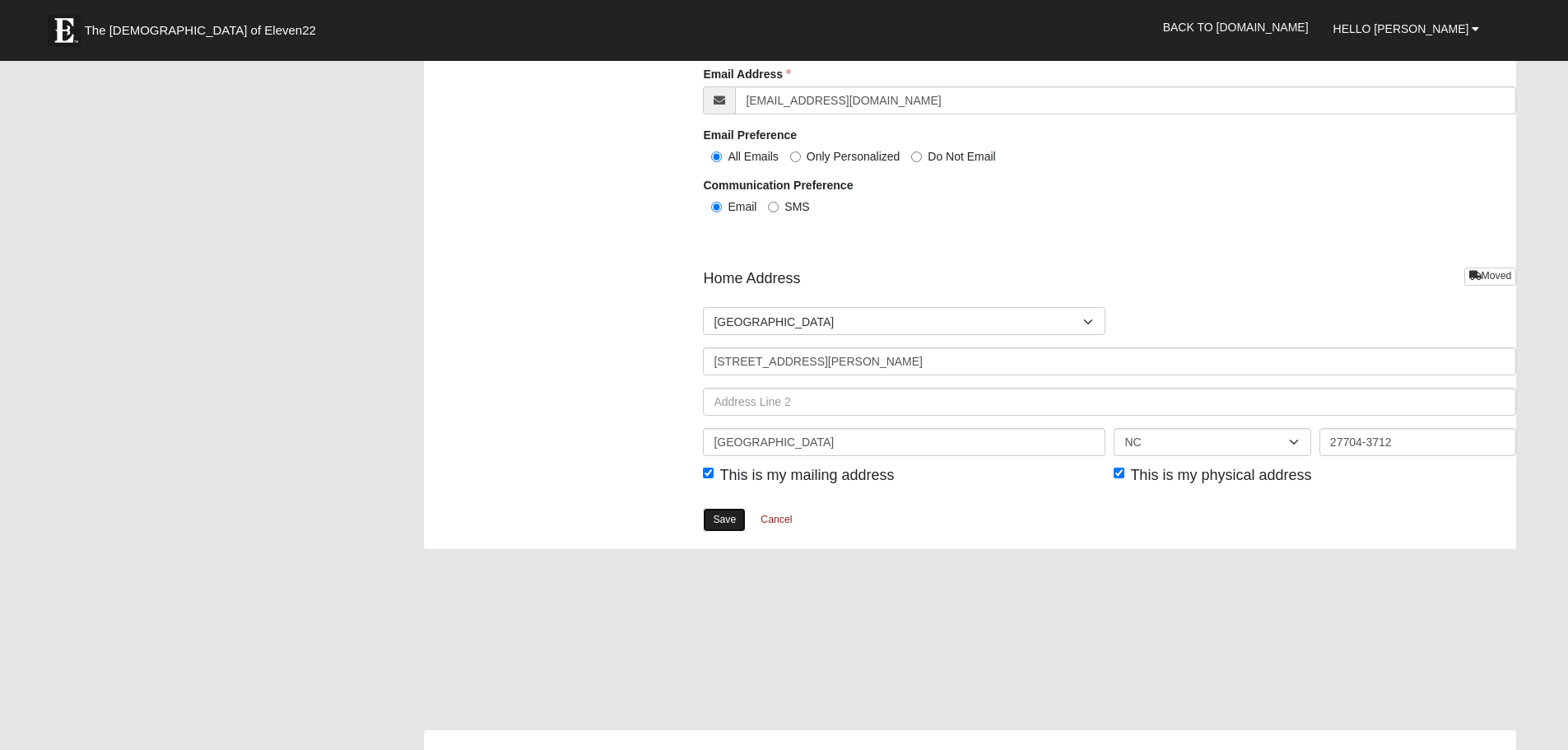
click at [728, 519] on link "Save" at bounding box center [724, 519] width 43 height 24
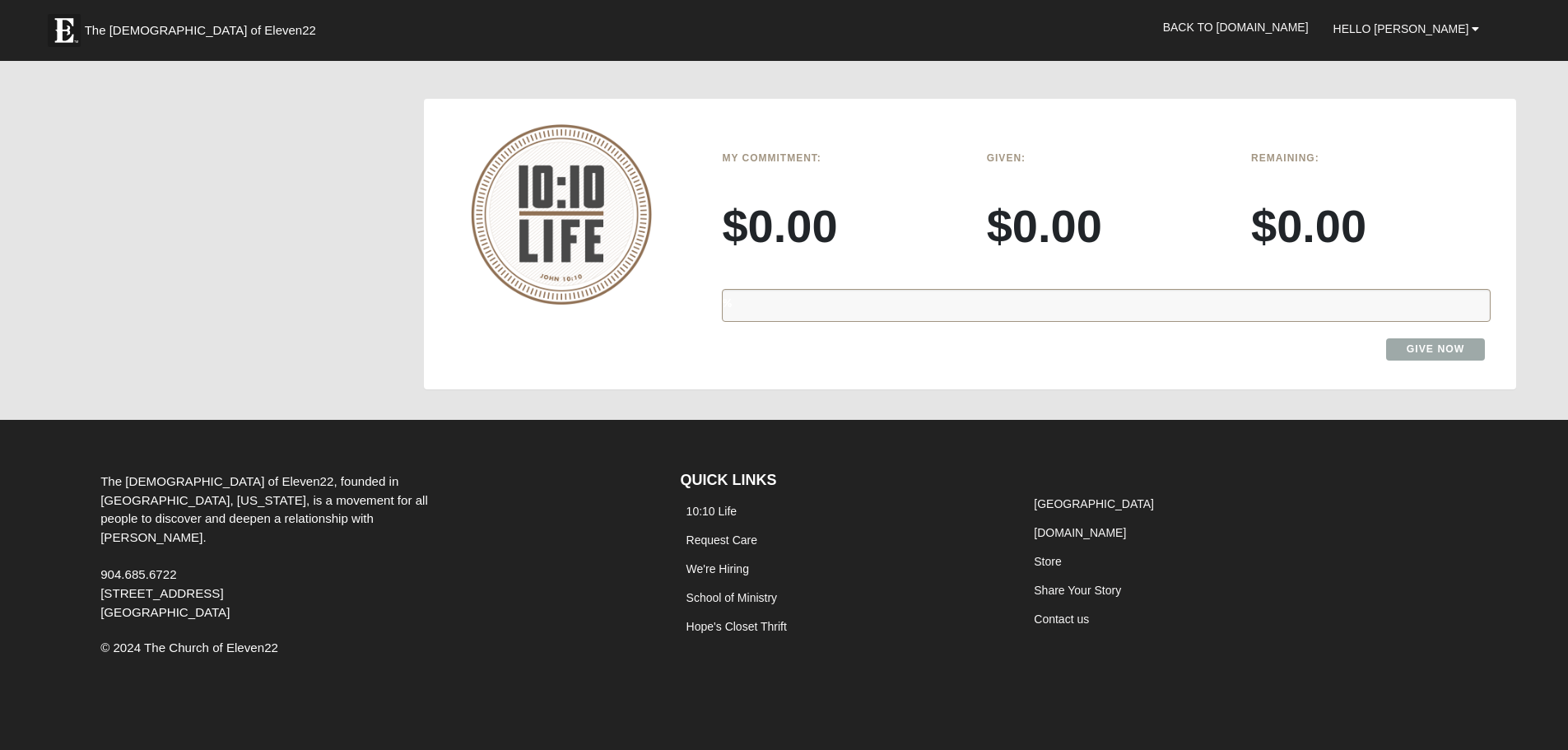
scroll to position [1242, 0]
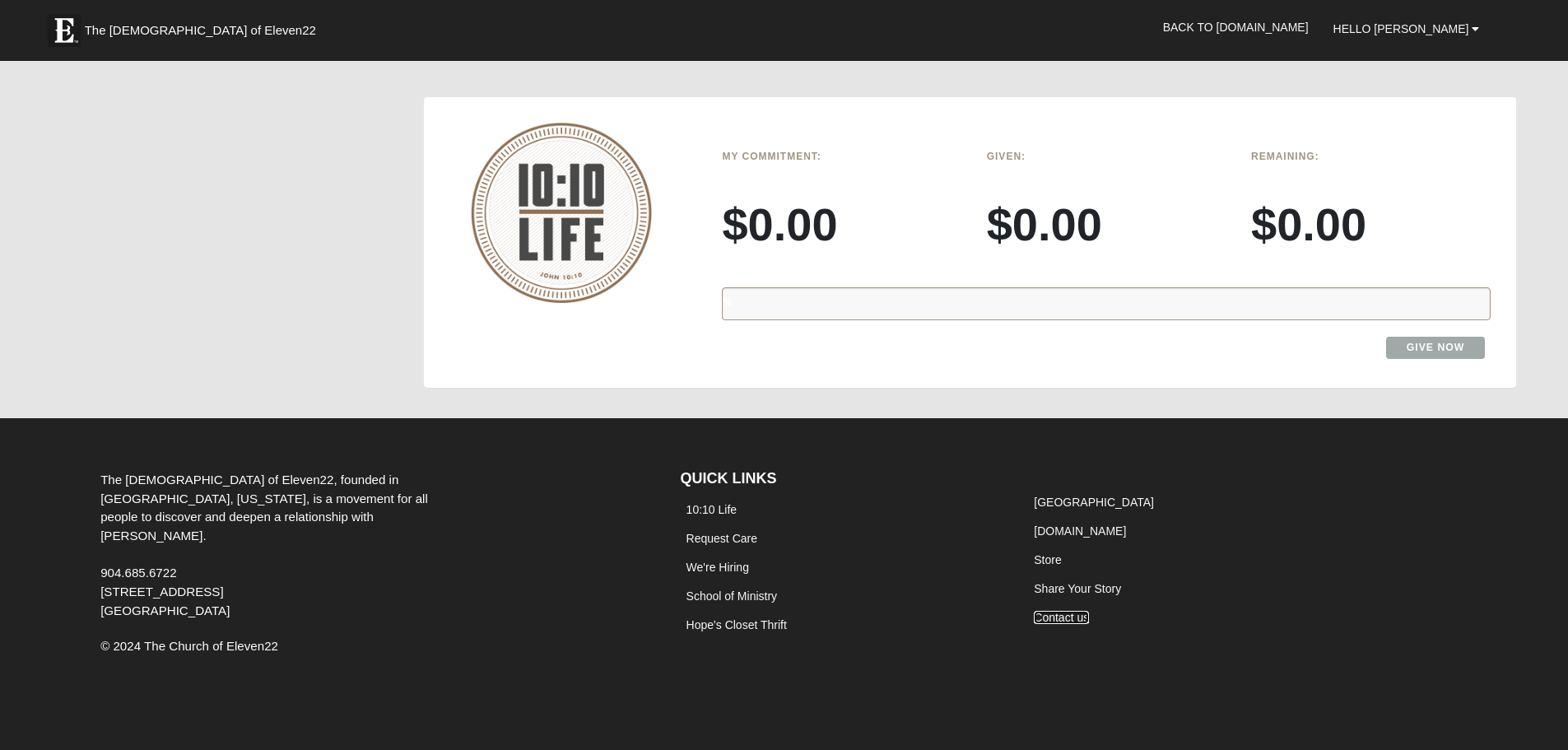
click at [1045, 617] on link "Contact us" at bounding box center [1061, 617] width 55 height 13
